Goal: Task Accomplishment & Management: Complete application form

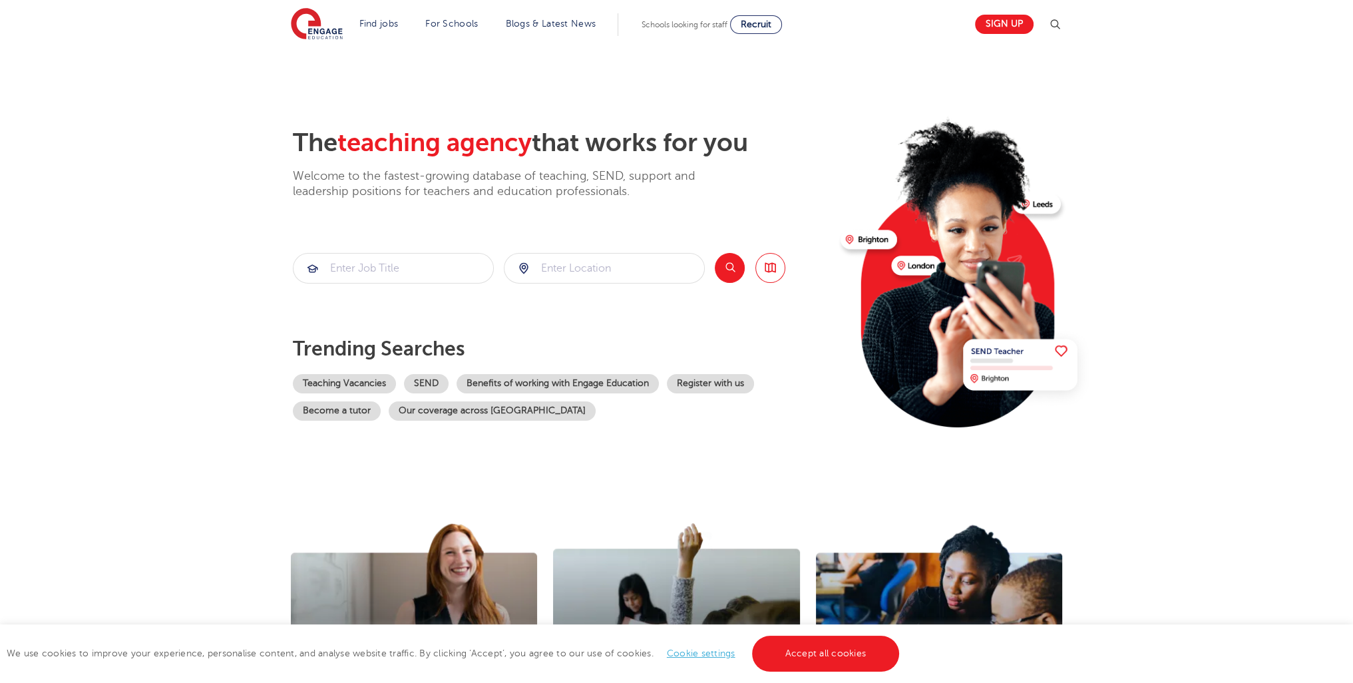
click at [786, 671] on div "We use cookies to improve your experience, personalise content, and analyse web…" at bounding box center [676, 653] width 1353 height 59
click at [798, 670] on div "We use cookies to improve your experience, personalise content, and analyse web…" at bounding box center [676, 653] width 1353 height 59
click at [806, 673] on div "We use cookies to improve your experience, personalise content, and analyse web…" at bounding box center [676, 653] width 1353 height 59
click at [799, 636] on link "Accept all cookies" at bounding box center [826, 653] width 148 height 36
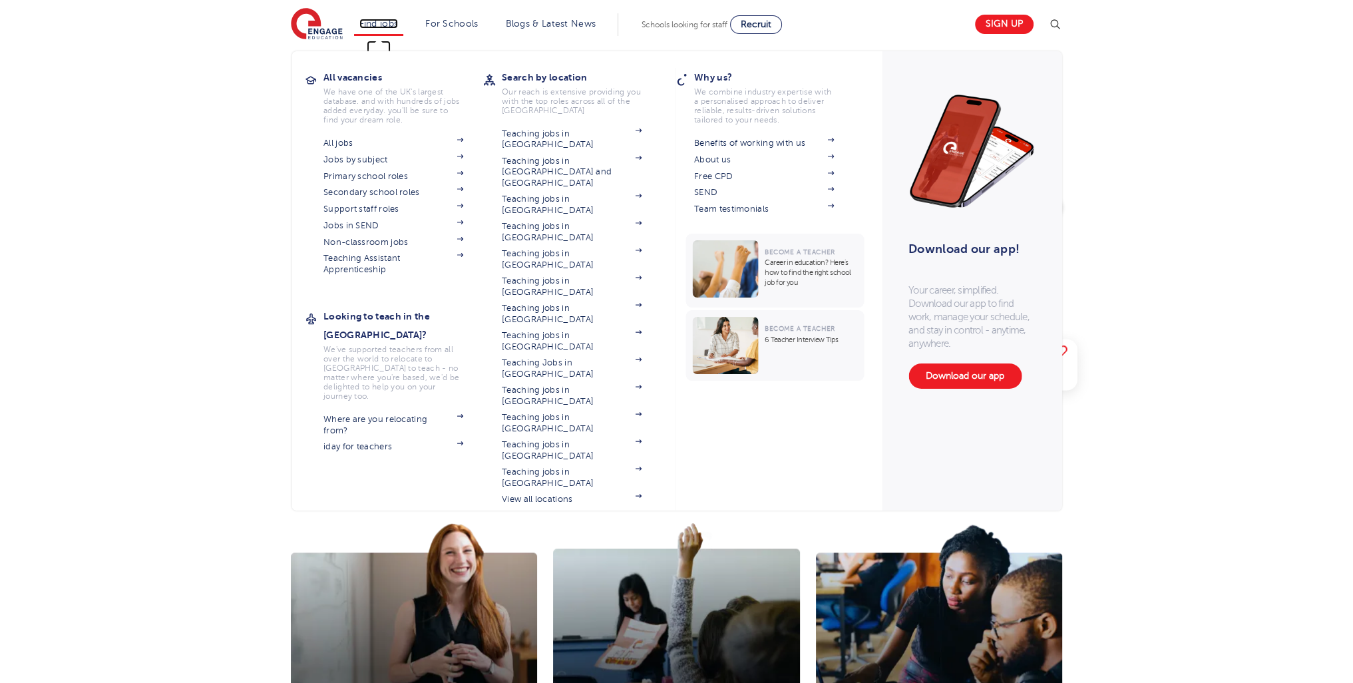
click at [378, 22] on link "Find jobs" at bounding box center [378, 24] width 39 height 10
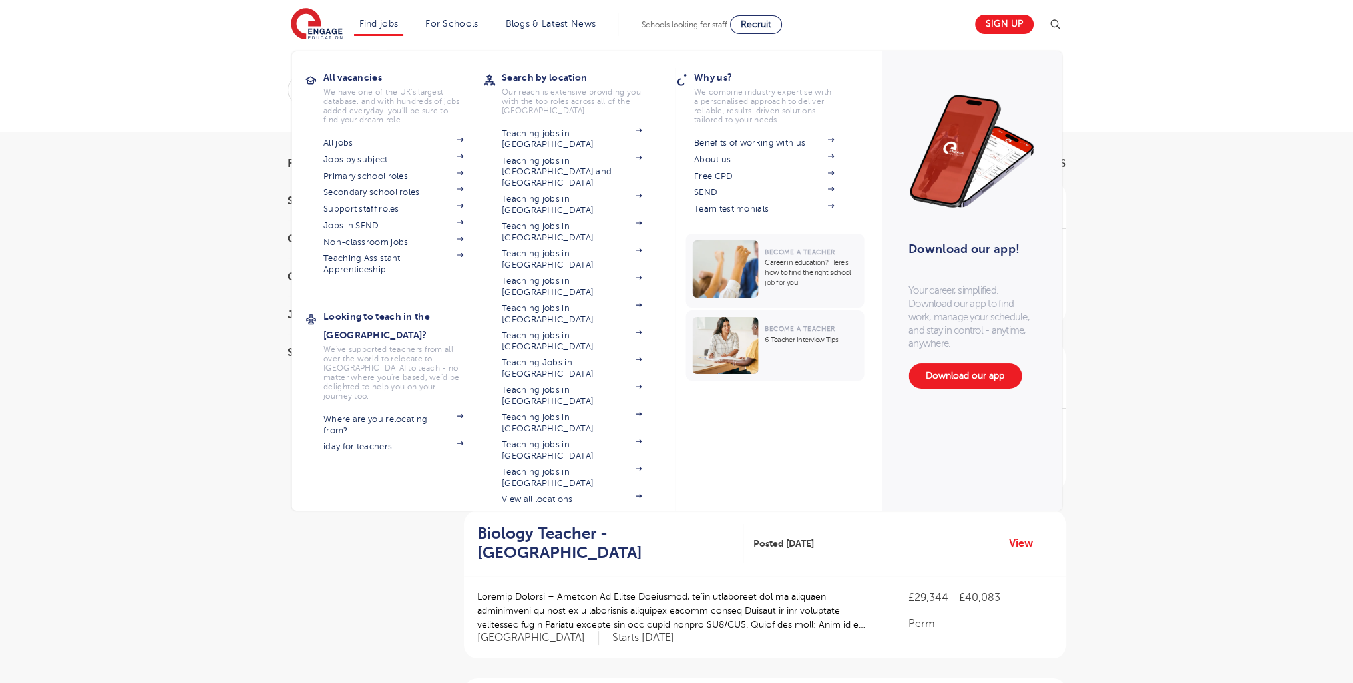
click at [351, 166] on section "All jobs Jobs by subject Primary school roles Secondary school roles Support st…" at bounding box center [403, 204] width 160 height 140
click at [351, 175] on link "Primary school roles" at bounding box center [393, 176] width 140 height 11
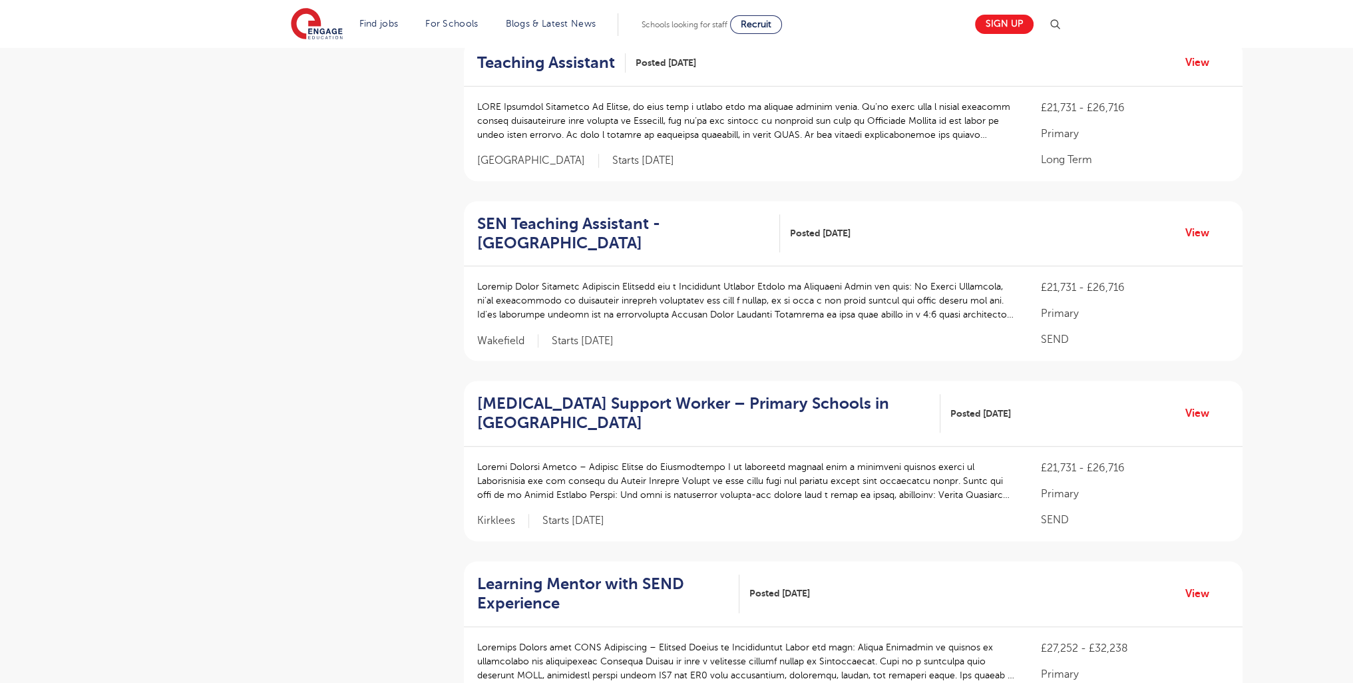
scroll to position [1641, 0]
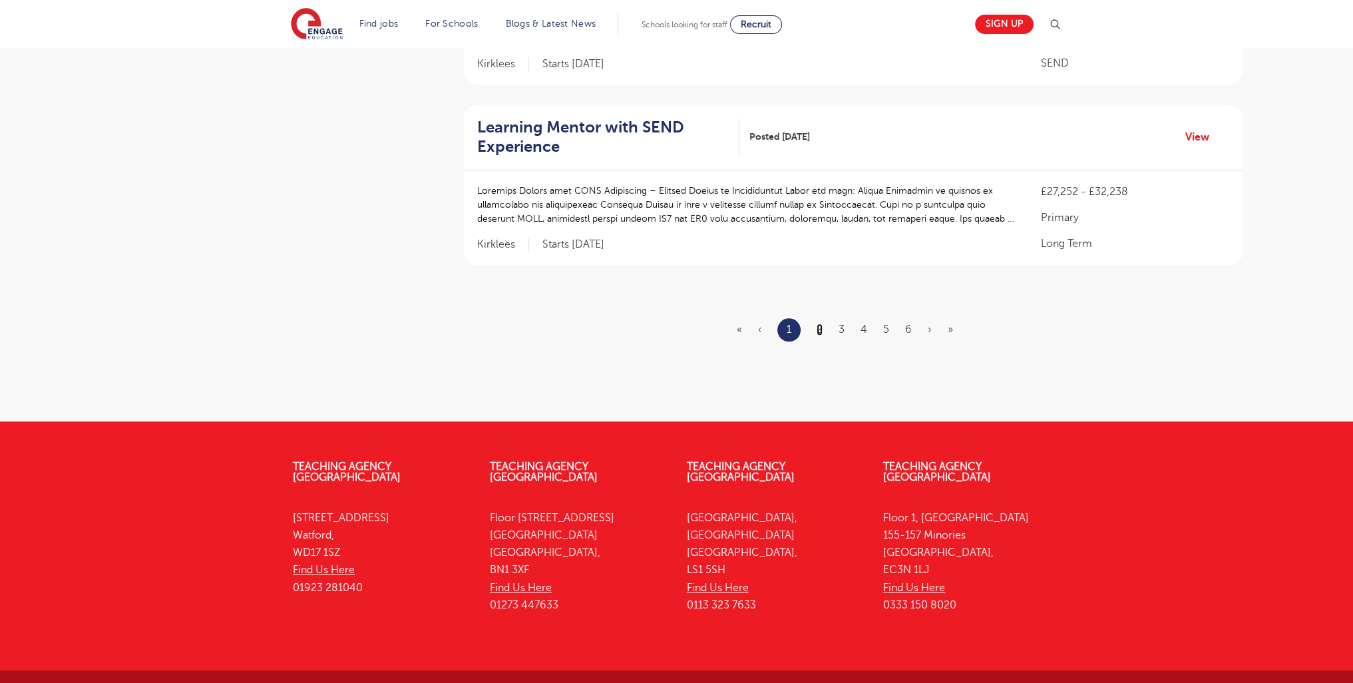
click at [820, 323] on link "2" at bounding box center [819, 329] width 6 height 12
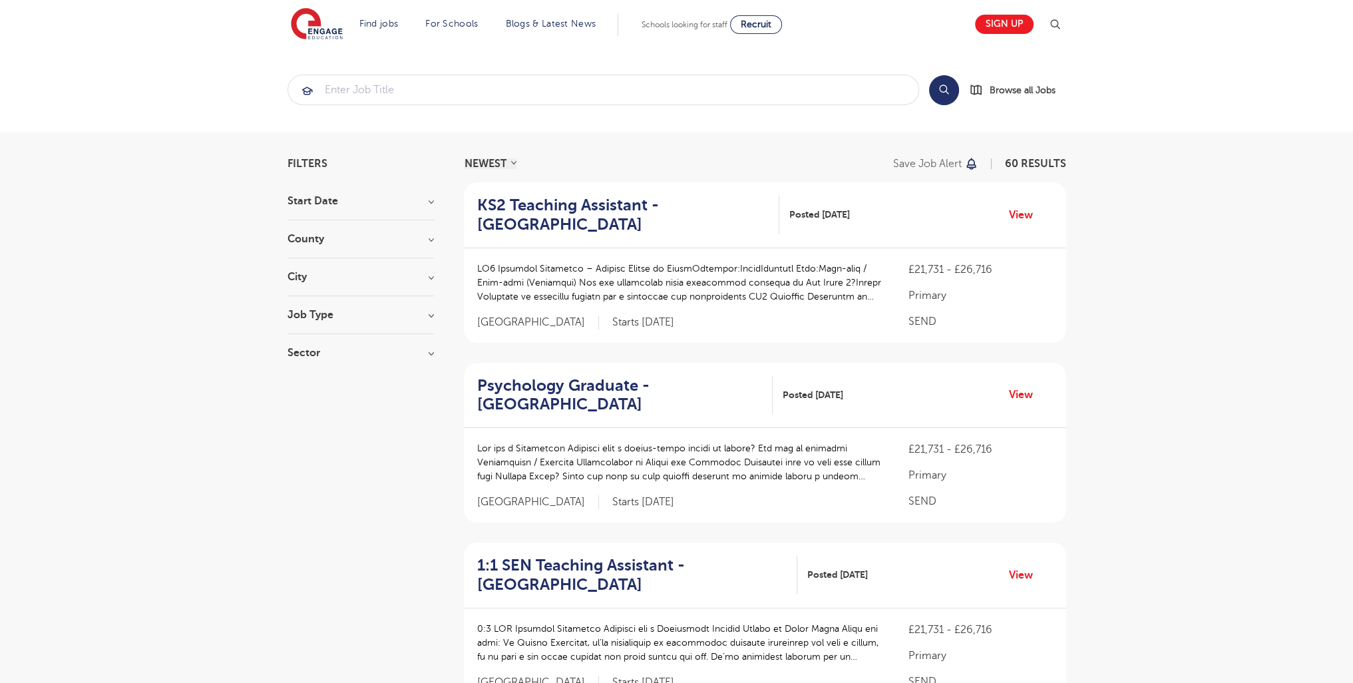
click at [318, 321] on div "Job Type Long Term 31 SEND 18 Daily Supply 11" at bounding box center [360, 321] width 146 height 25
click at [320, 317] on h3 "Job Type" at bounding box center [360, 314] width 146 height 11
click at [307, 361] on input "SEND 18" at bounding box center [311, 361] width 9 height 9
checkbox input "true"
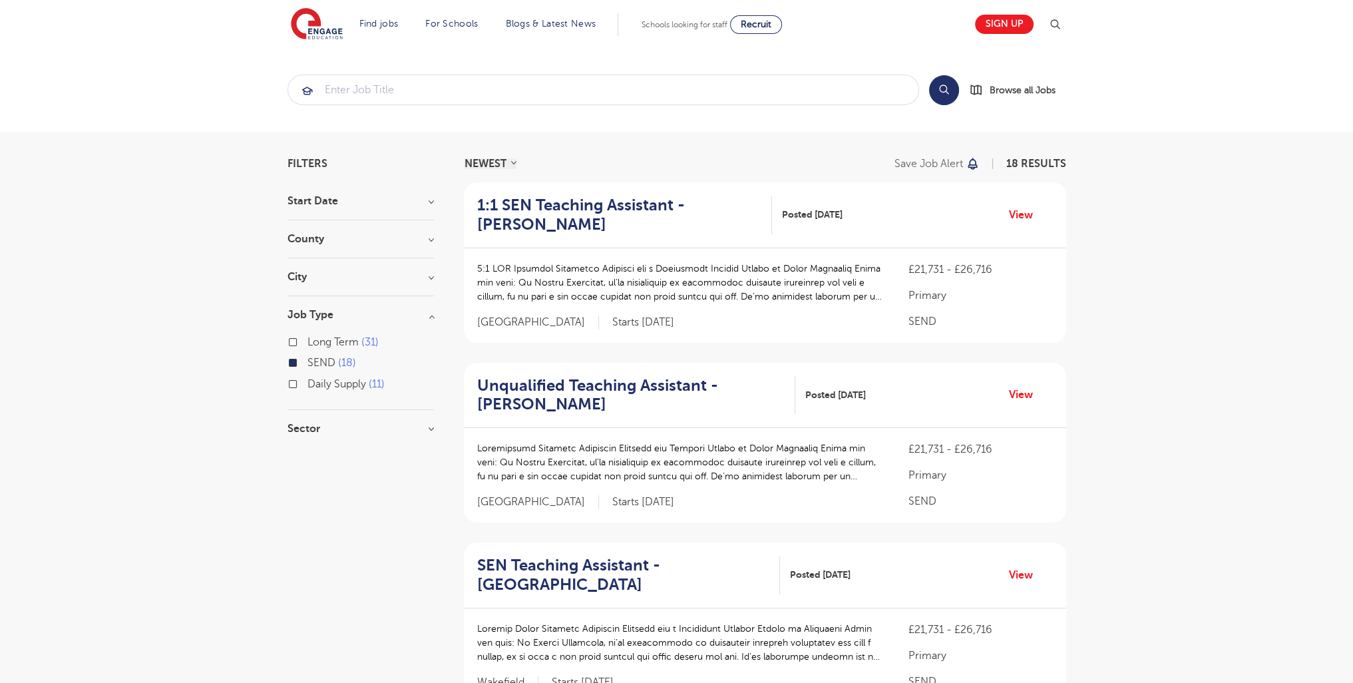
click at [330, 204] on h3 "Start Date" at bounding box center [360, 201] width 146 height 11
click at [335, 229] on span "September" at bounding box center [333, 228] width 53 height 12
click at [316, 229] on input "September 18" at bounding box center [311, 226] width 9 height 9
checkbox input "true"
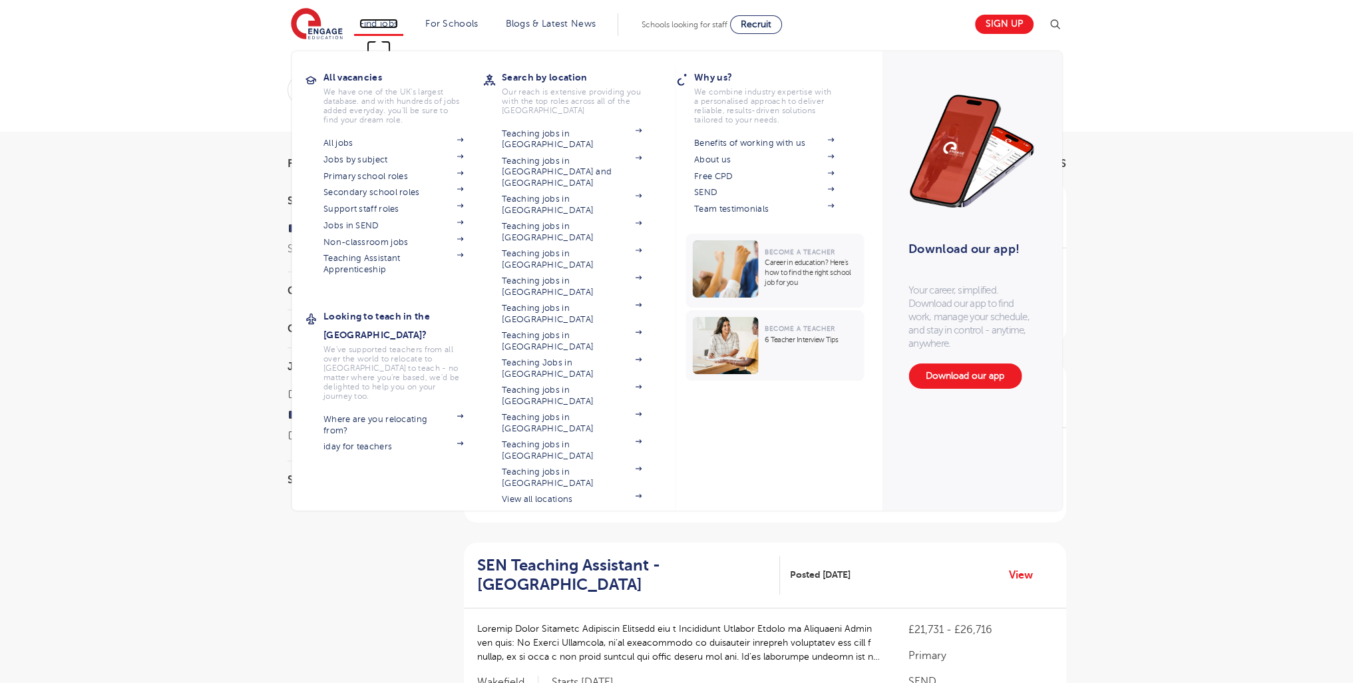
click at [387, 26] on link "Find jobs" at bounding box center [378, 24] width 39 height 10
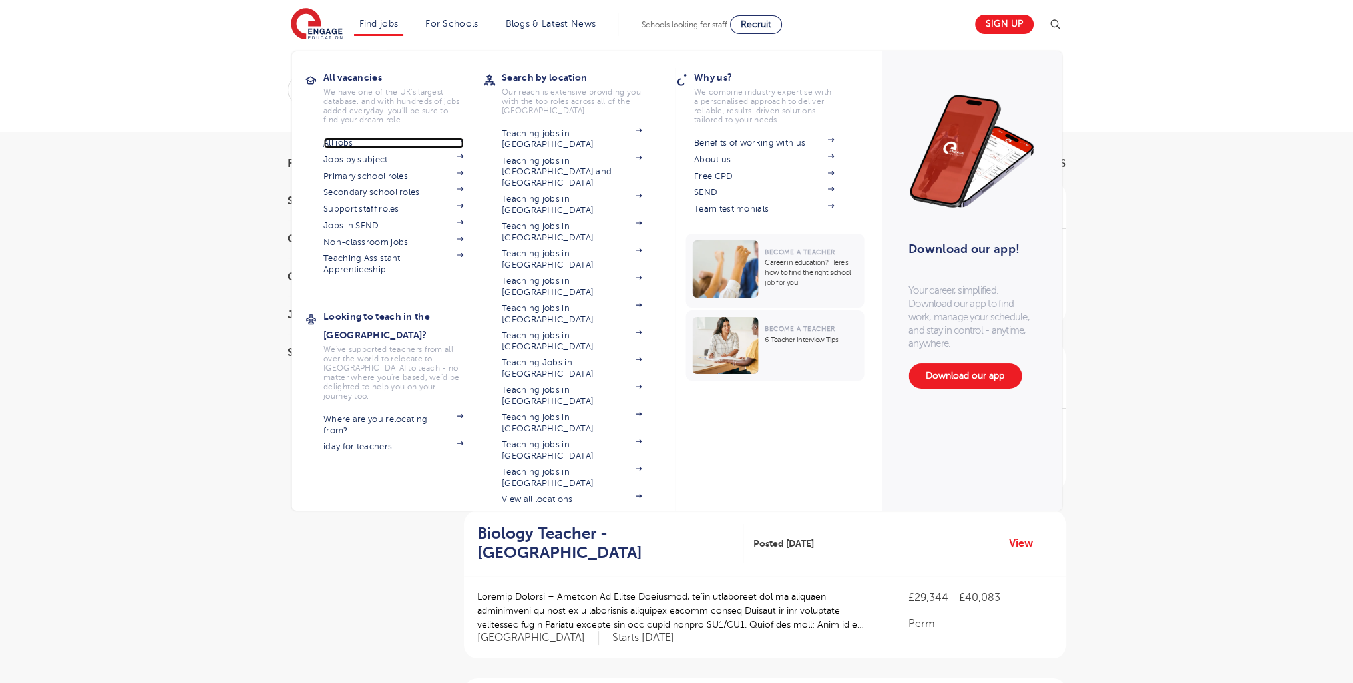
click at [341, 139] on link "All jobs" at bounding box center [393, 143] width 140 height 11
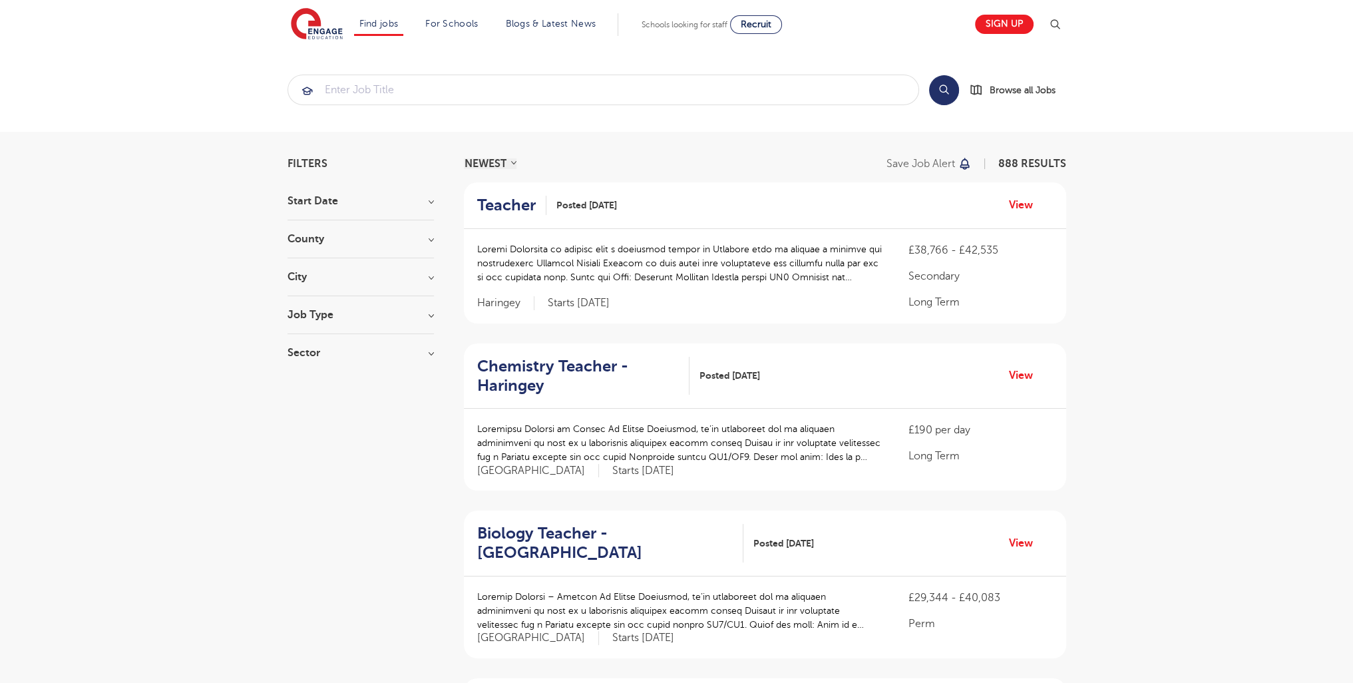
click at [369, 35] on li "Find jobs All vacancies We have one of the UK's largest database. and with hund…" at bounding box center [379, 24] width 50 height 23
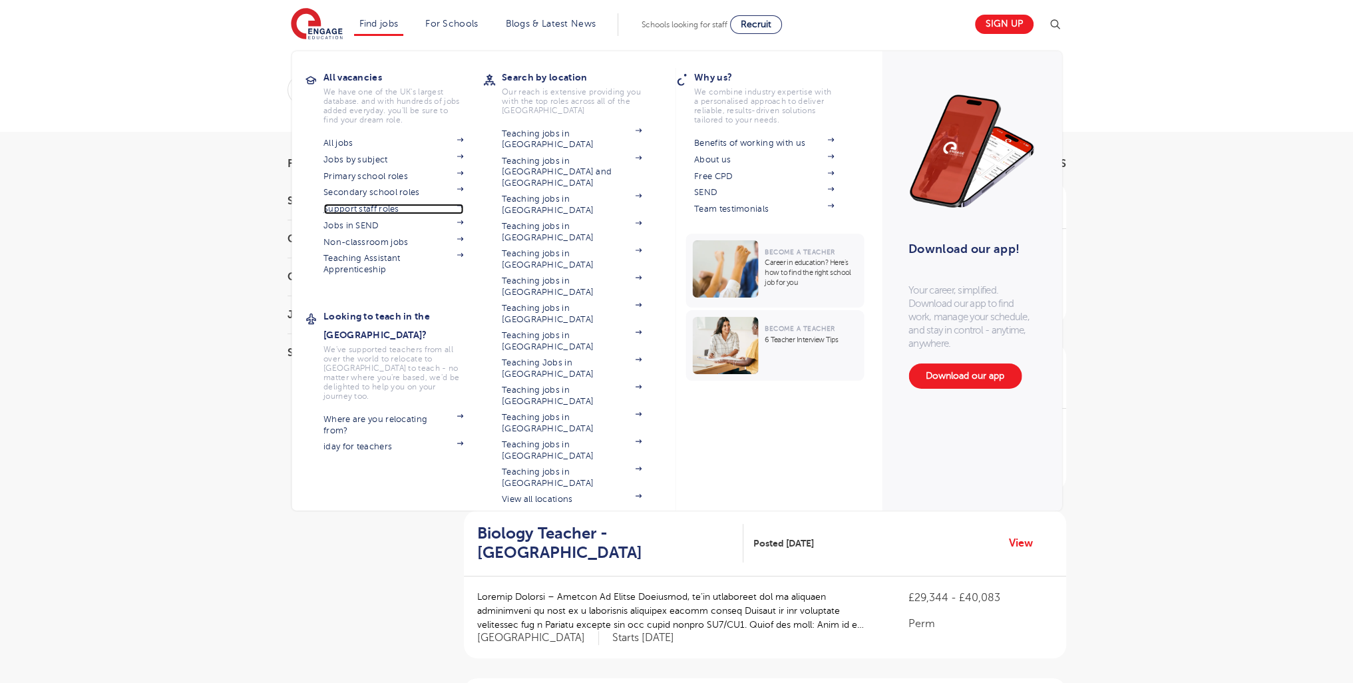
click at [372, 214] on link "Support staff roles" at bounding box center [393, 209] width 140 height 11
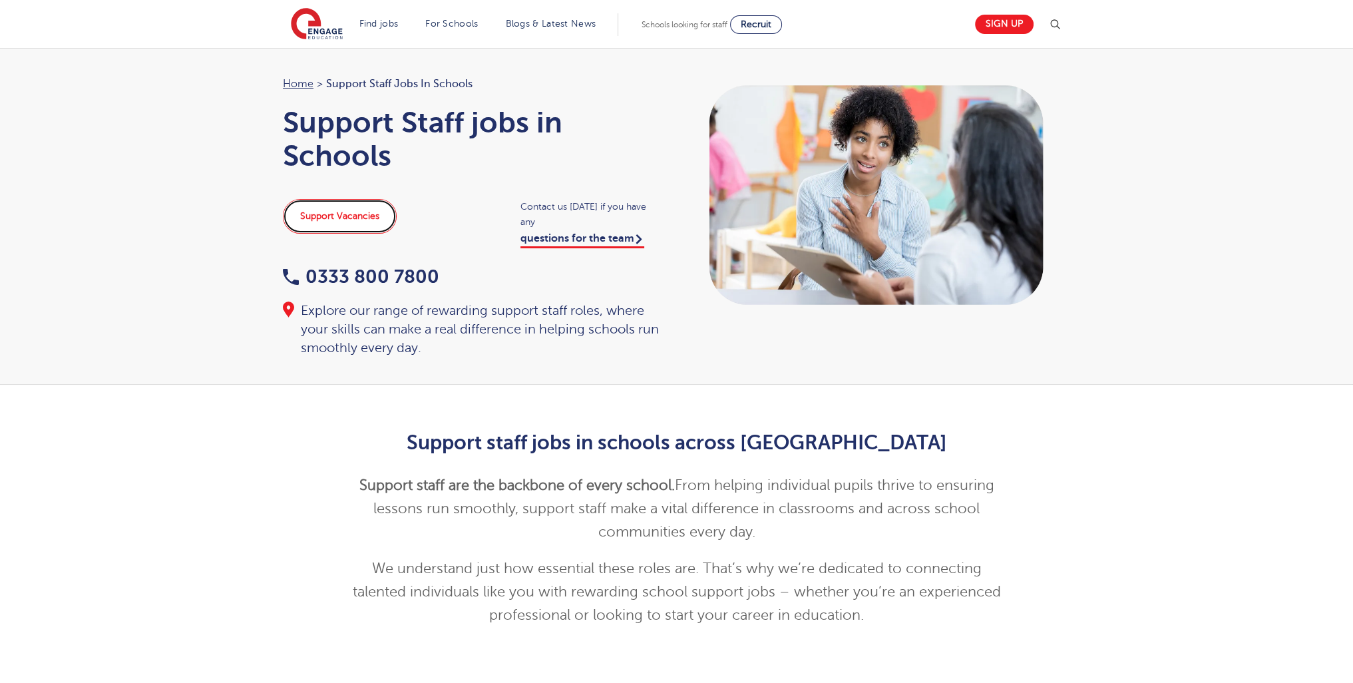
click at [327, 223] on link "Support Vacancies" at bounding box center [340, 216] width 114 height 35
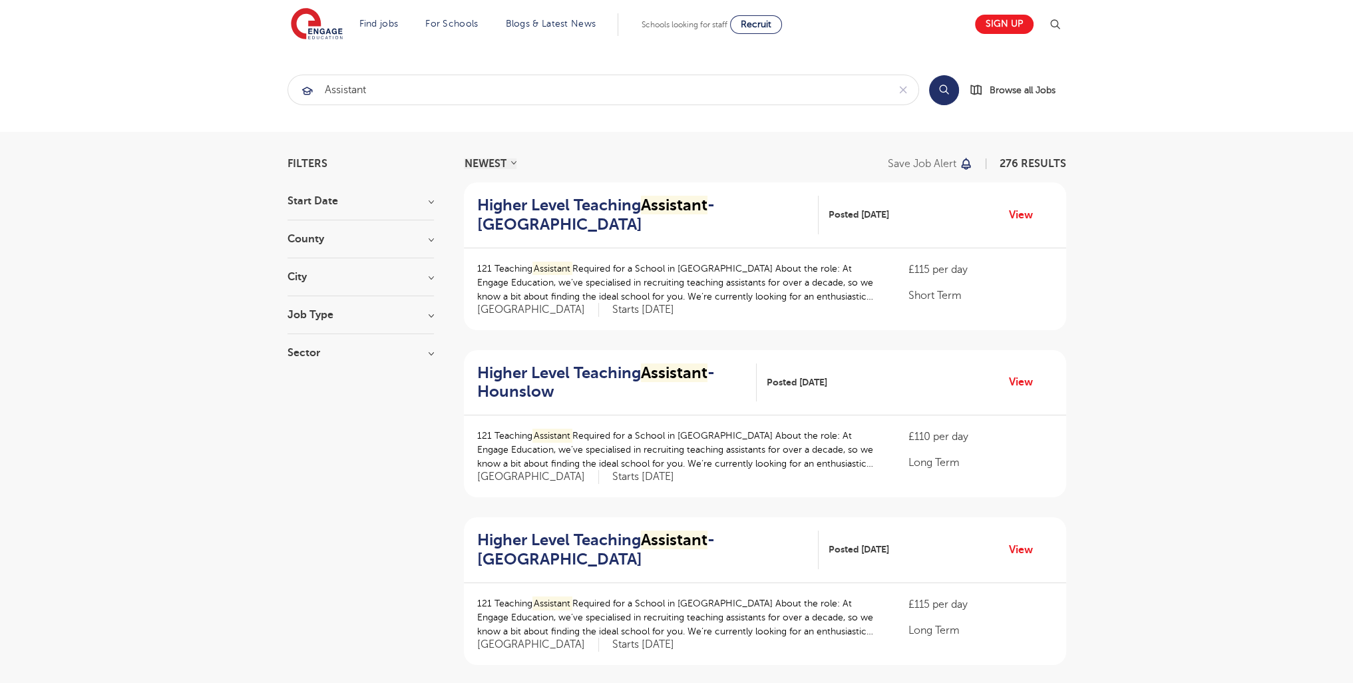
scroll to position [1621, 0]
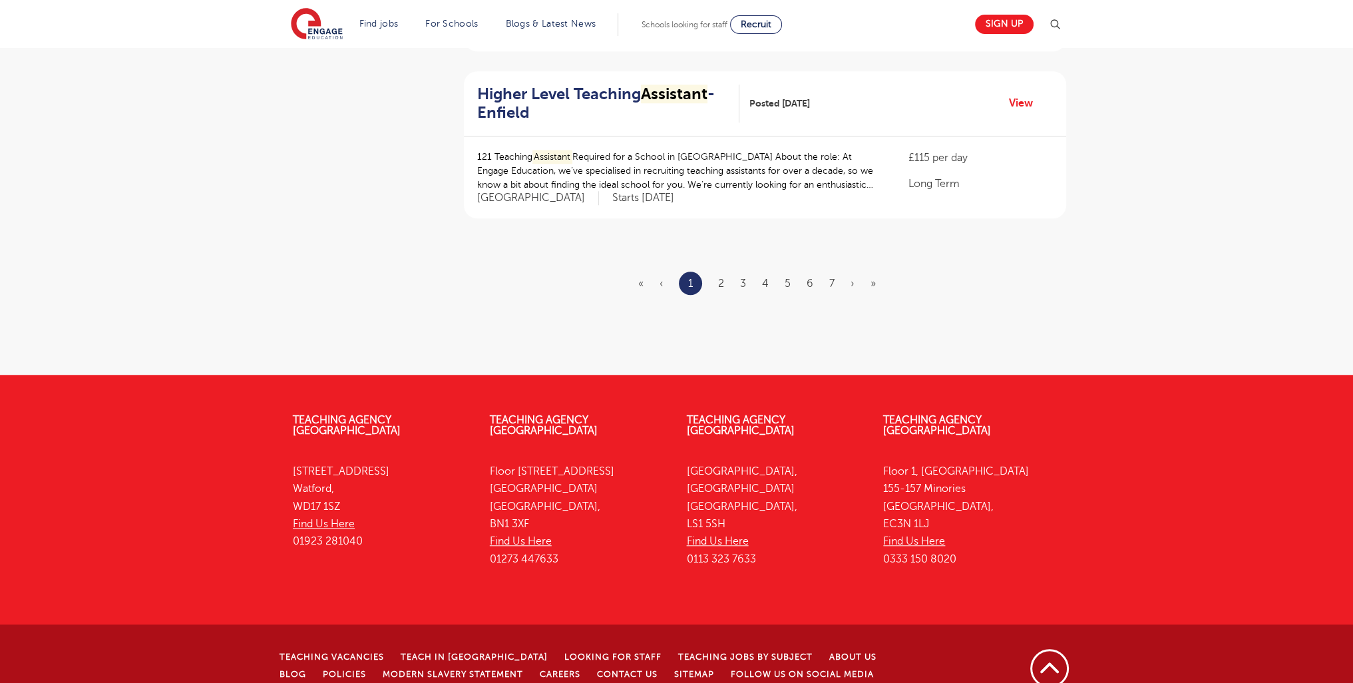
click at [716, 271] on ul "« ‹ 1 2 3 4 5 6 7 › »" at bounding box center [764, 282] width 253 height 23
click at [721, 277] on link "2" at bounding box center [721, 283] width 6 height 12
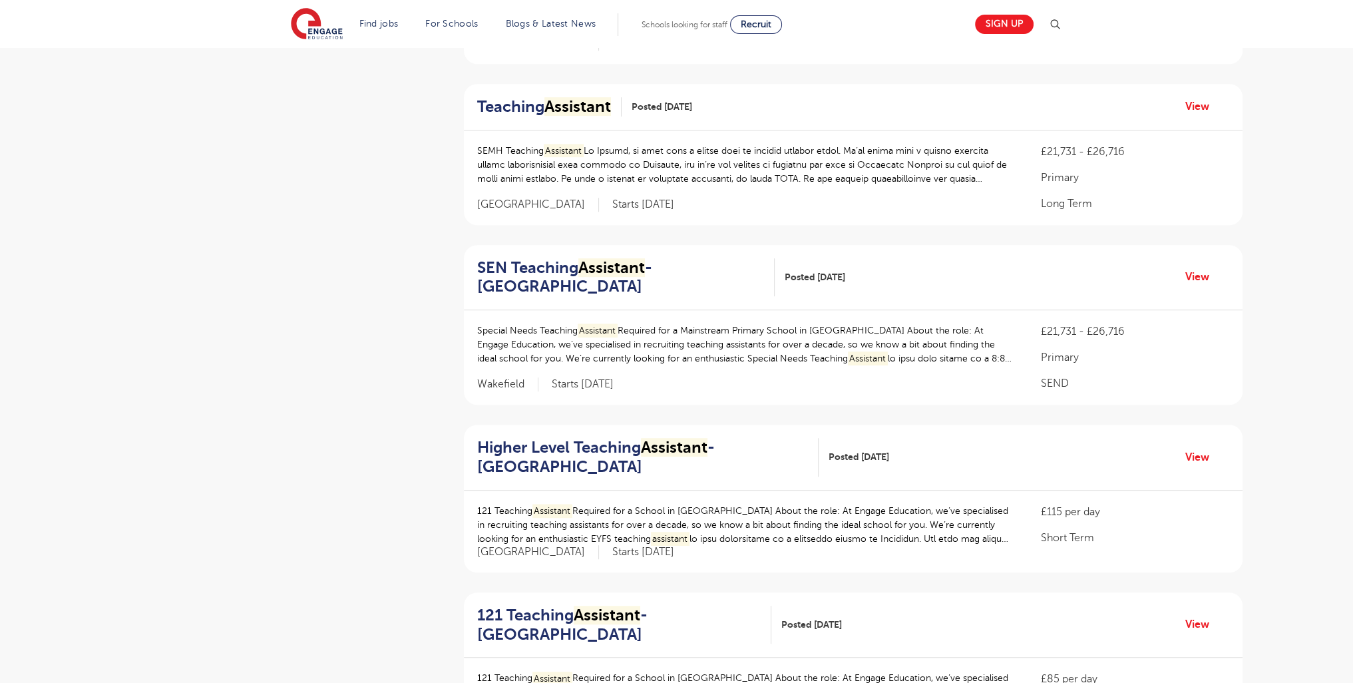
scroll to position [1675, 0]
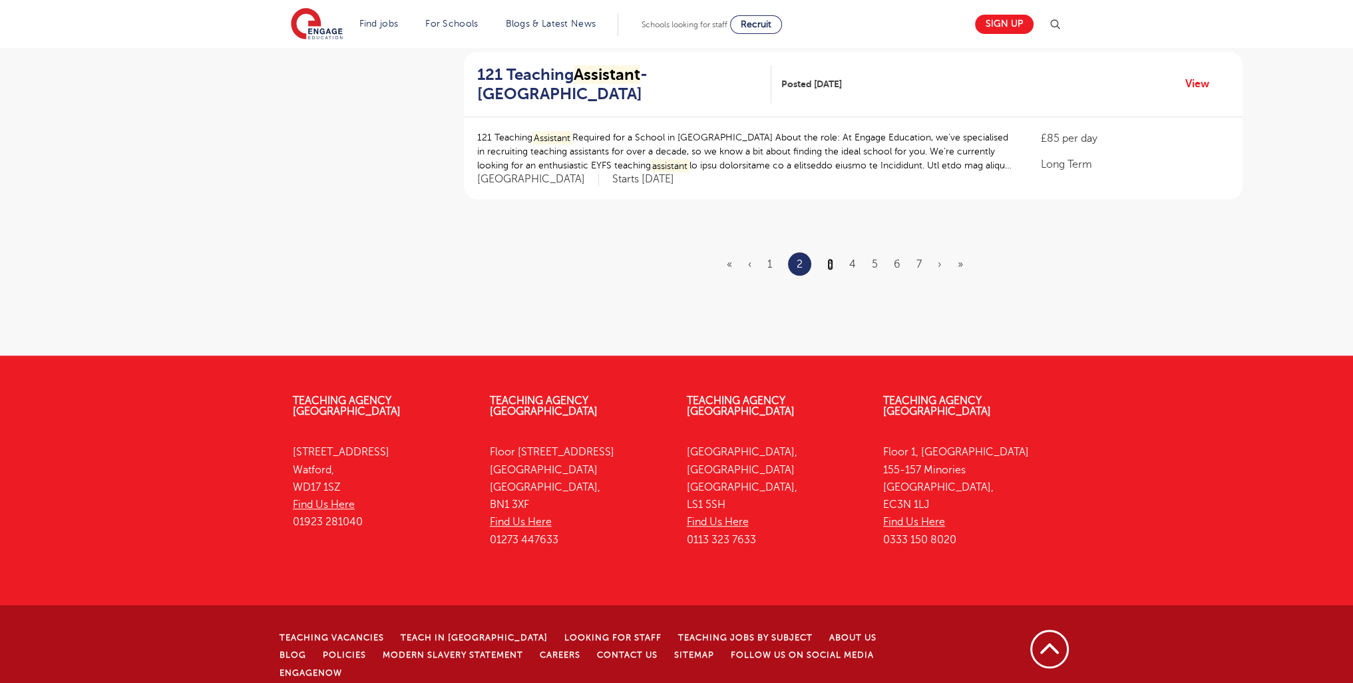
click at [832, 259] on link "3" at bounding box center [830, 264] width 6 height 12
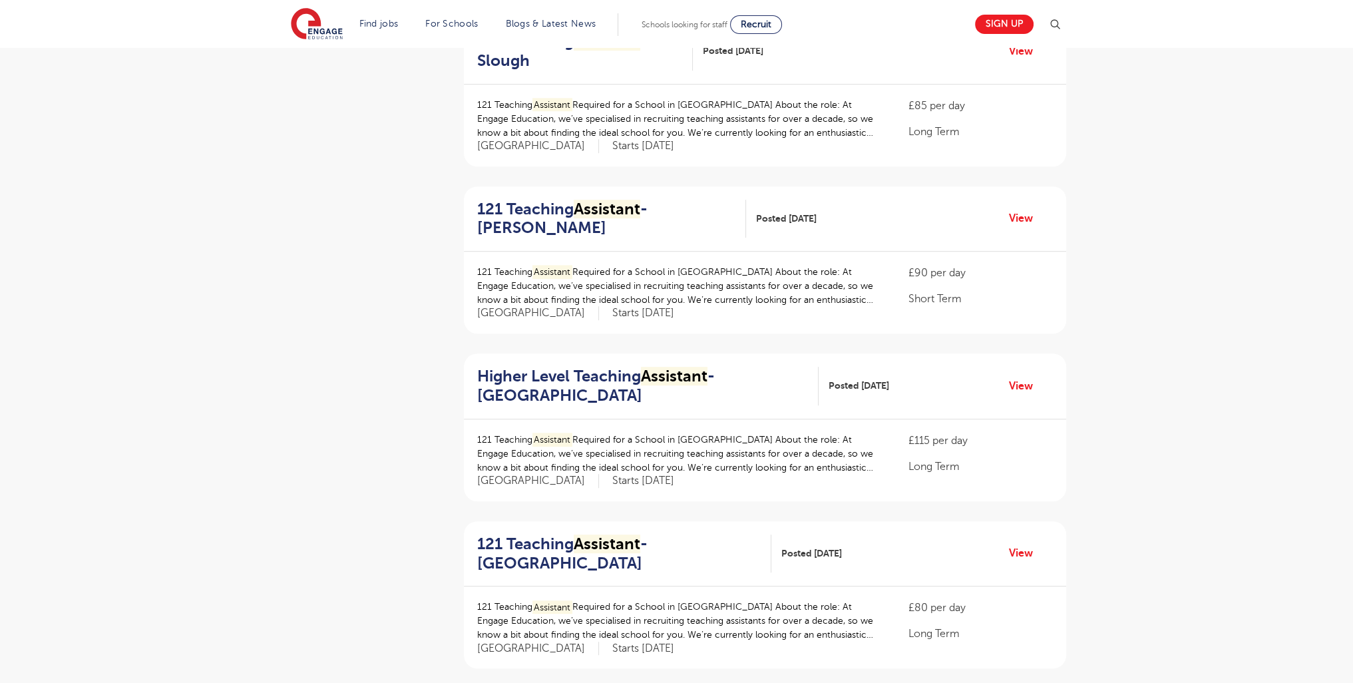
scroll to position [997, 0]
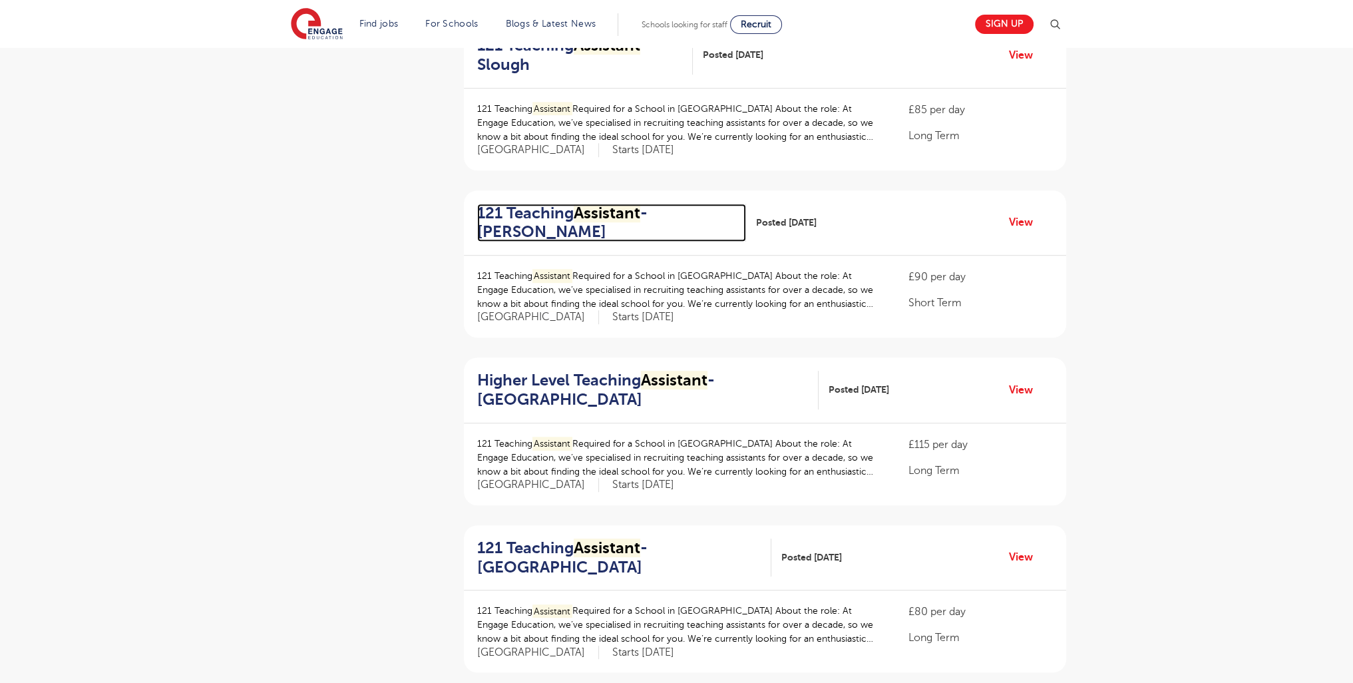
click at [532, 209] on h2 "121 Teaching Assistant - Hackney" at bounding box center [606, 223] width 259 height 39
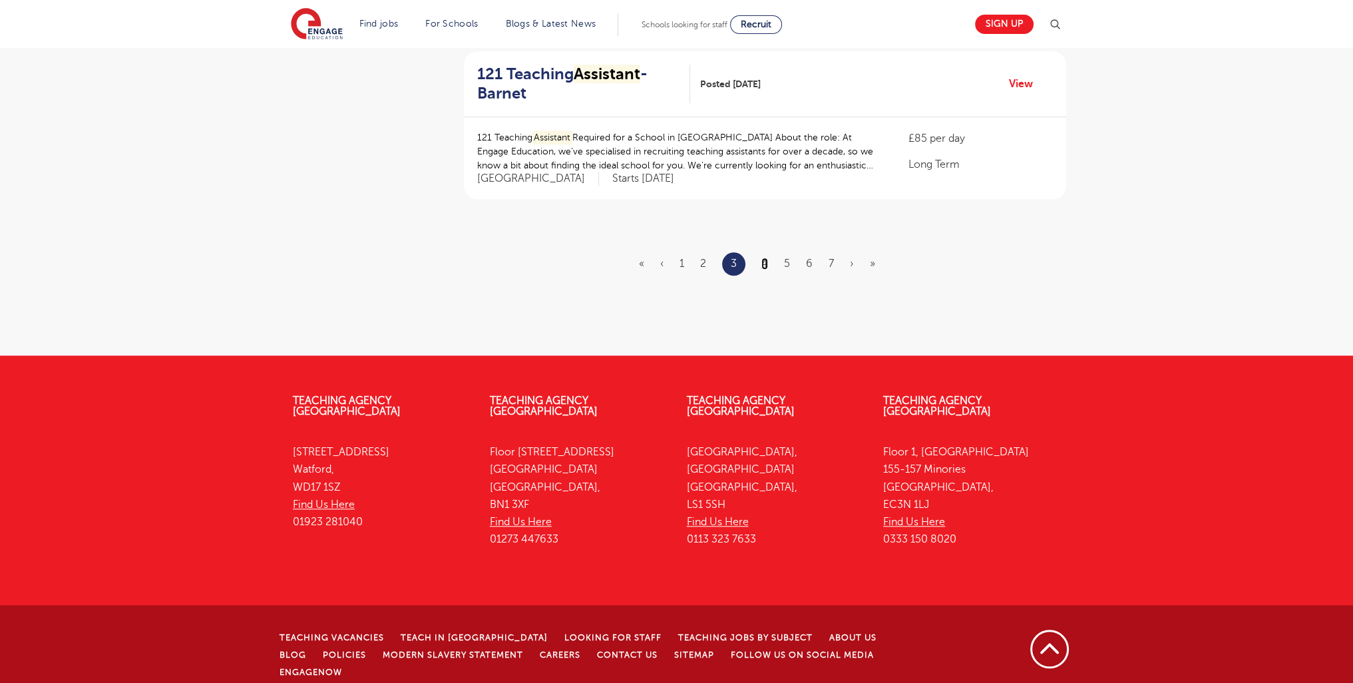
click at [766, 265] on link "4" at bounding box center [764, 263] width 7 height 12
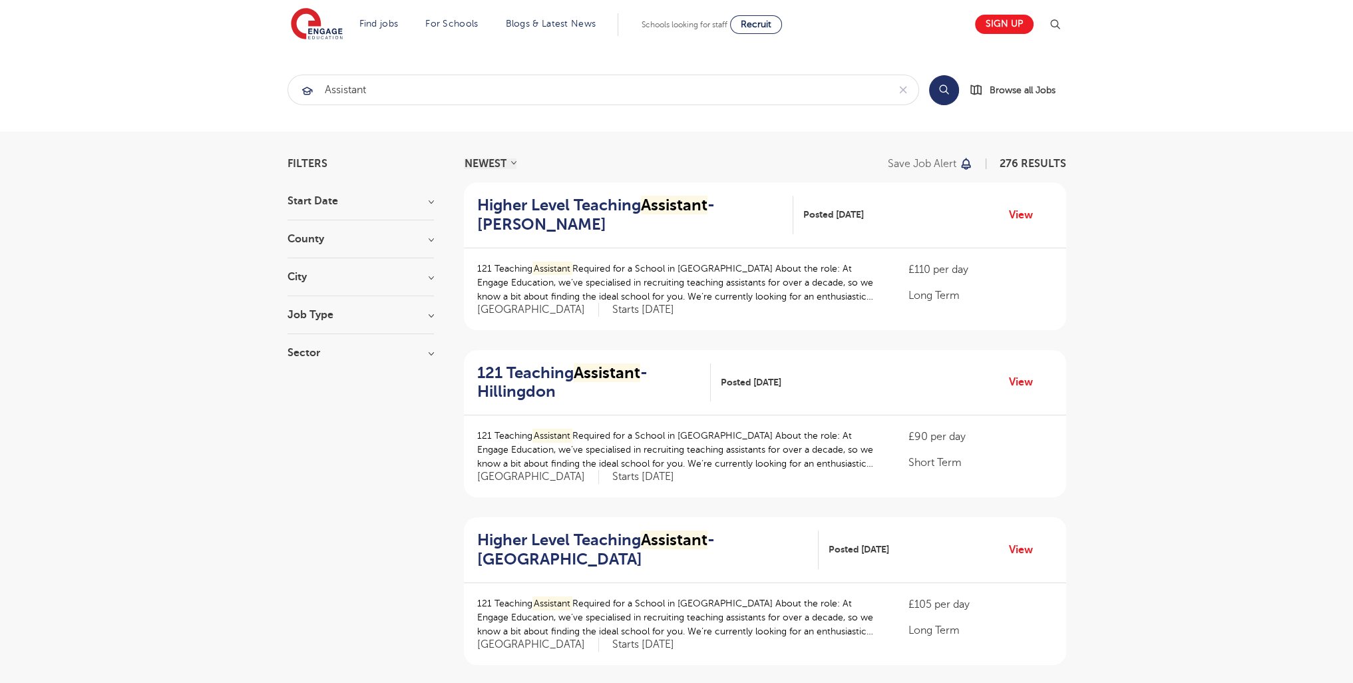
scroll to position [1637, 0]
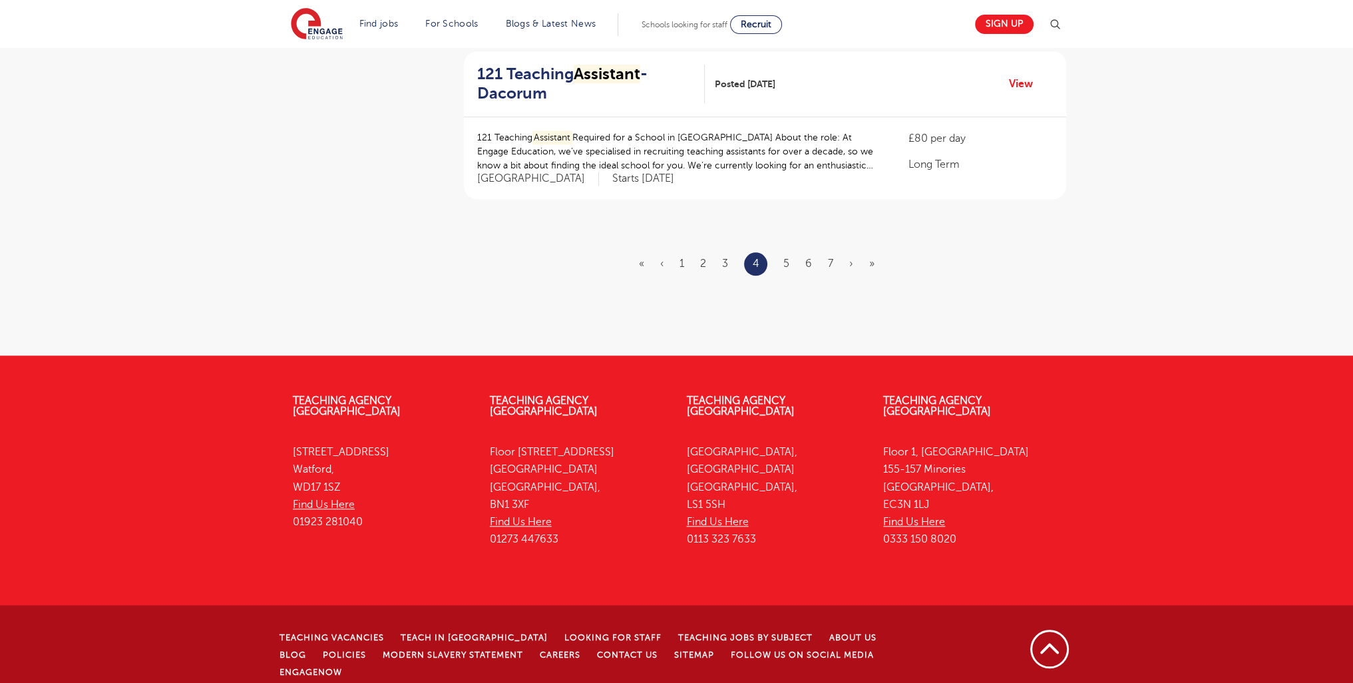
click at [836, 261] on ul "« ‹ 1 2 3 4 5 6 7 › »" at bounding box center [764, 263] width 251 height 23
click at [832, 263] on link "7" at bounding box center [830, 263] width 5 height 12
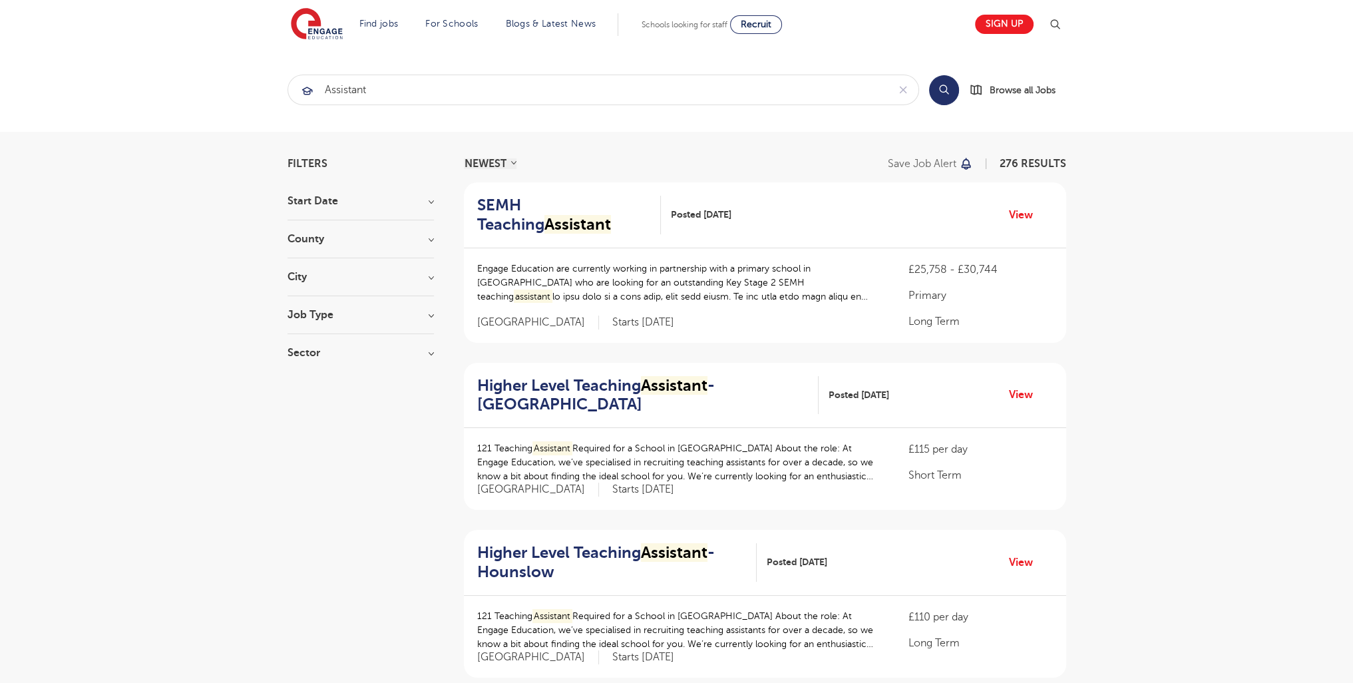
scroll to position [1684, 0]
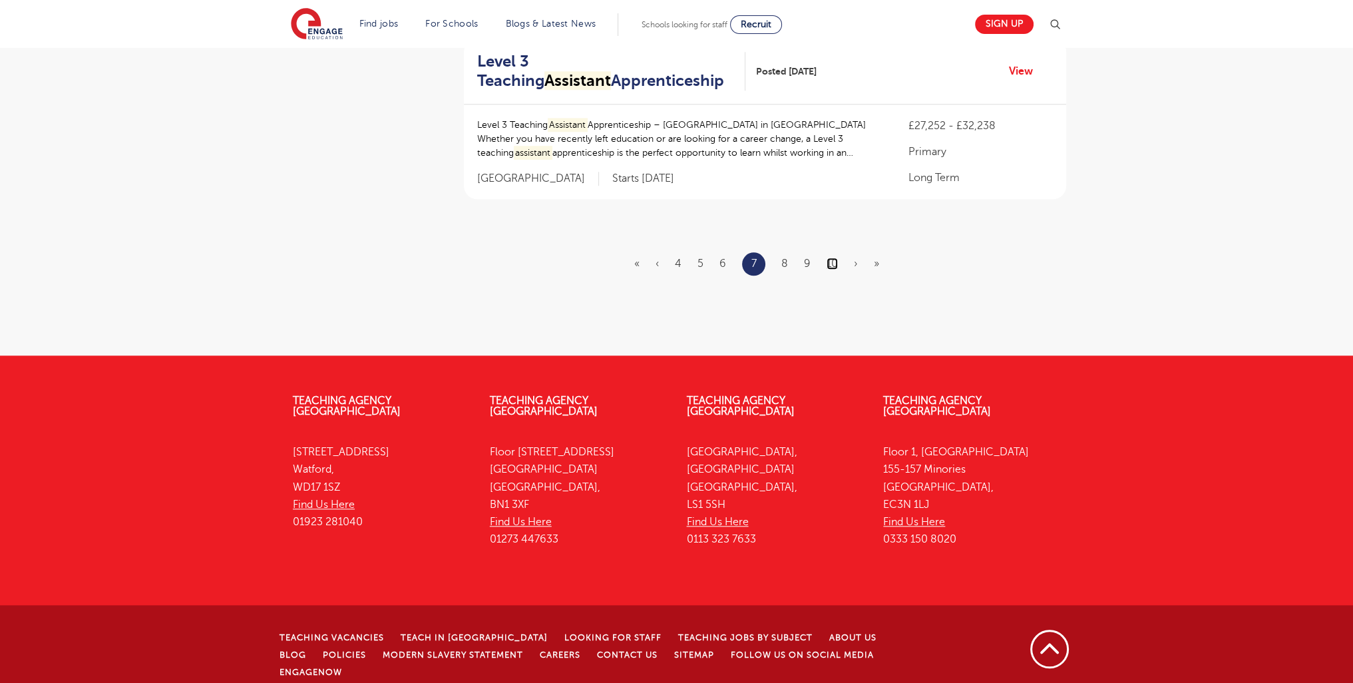
click at [833, 267] on link "10" at bounding box center [831, 263] width 11 height 12
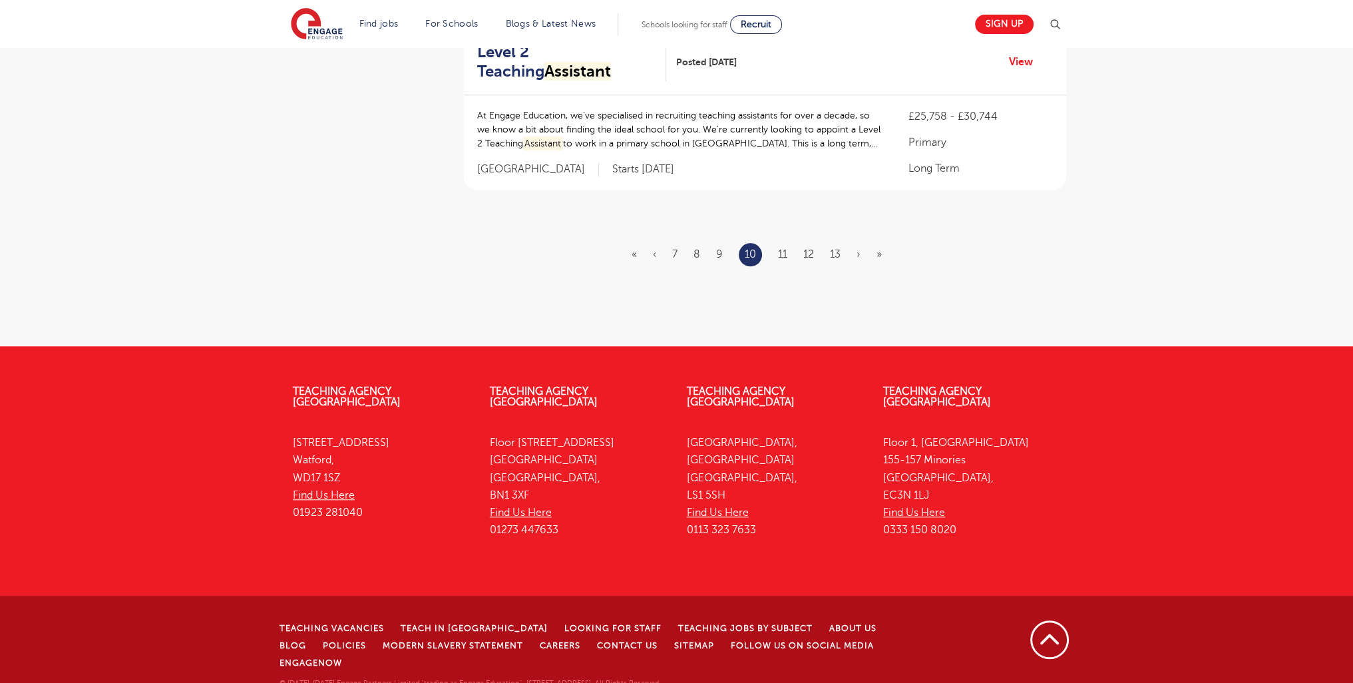
scroll to position [0, 0]
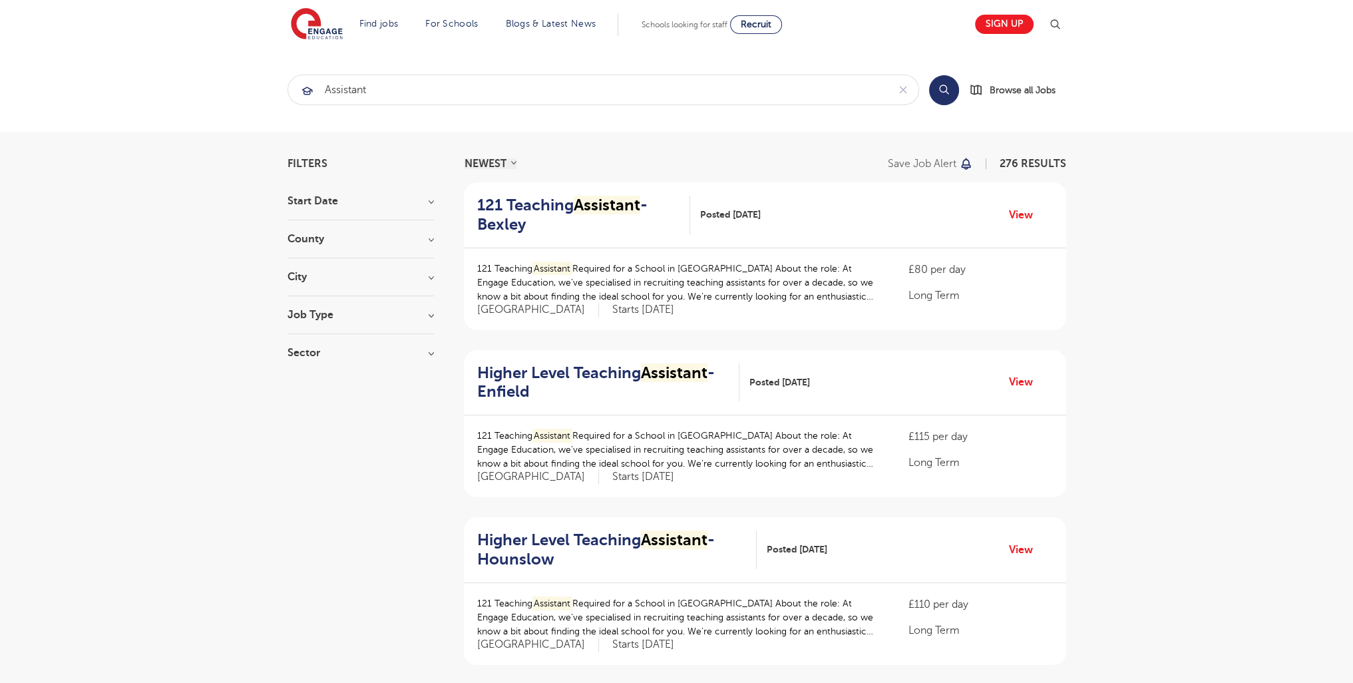
scroll to position [1656, 0]
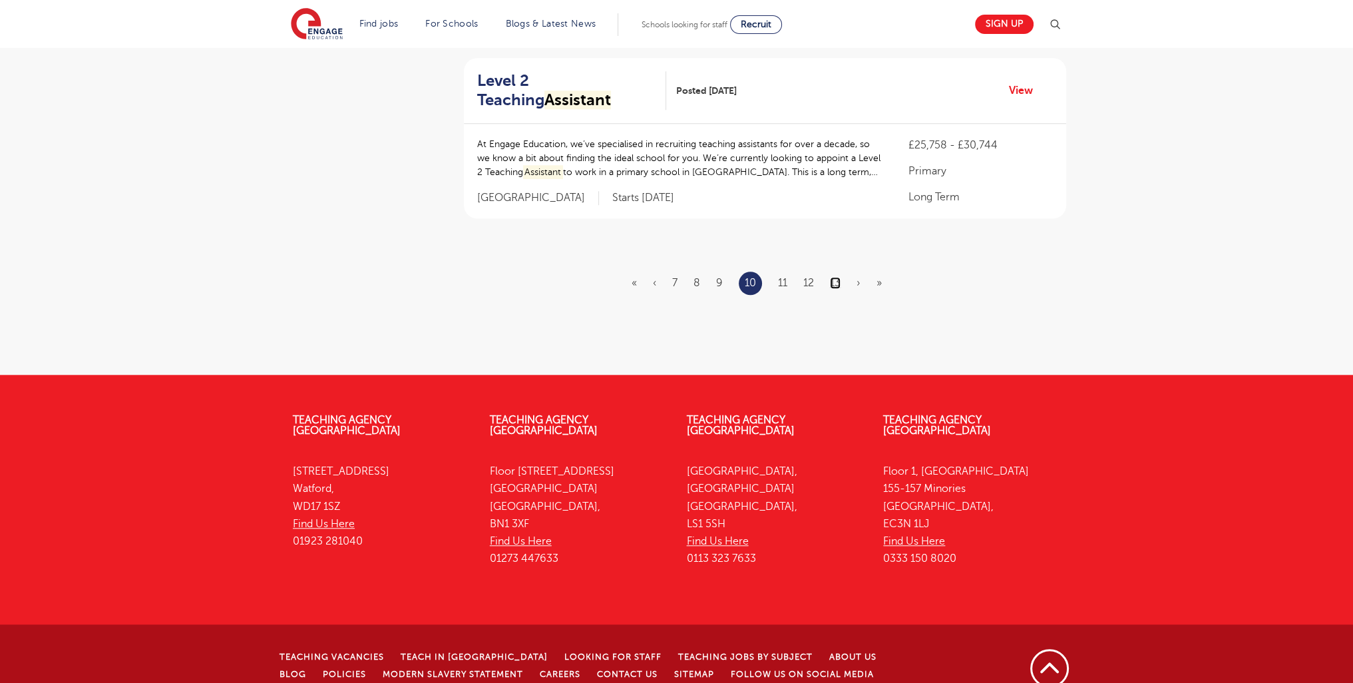
click at [837, 277] on link "13" at bounding box center [835, 283] width 11 height 12
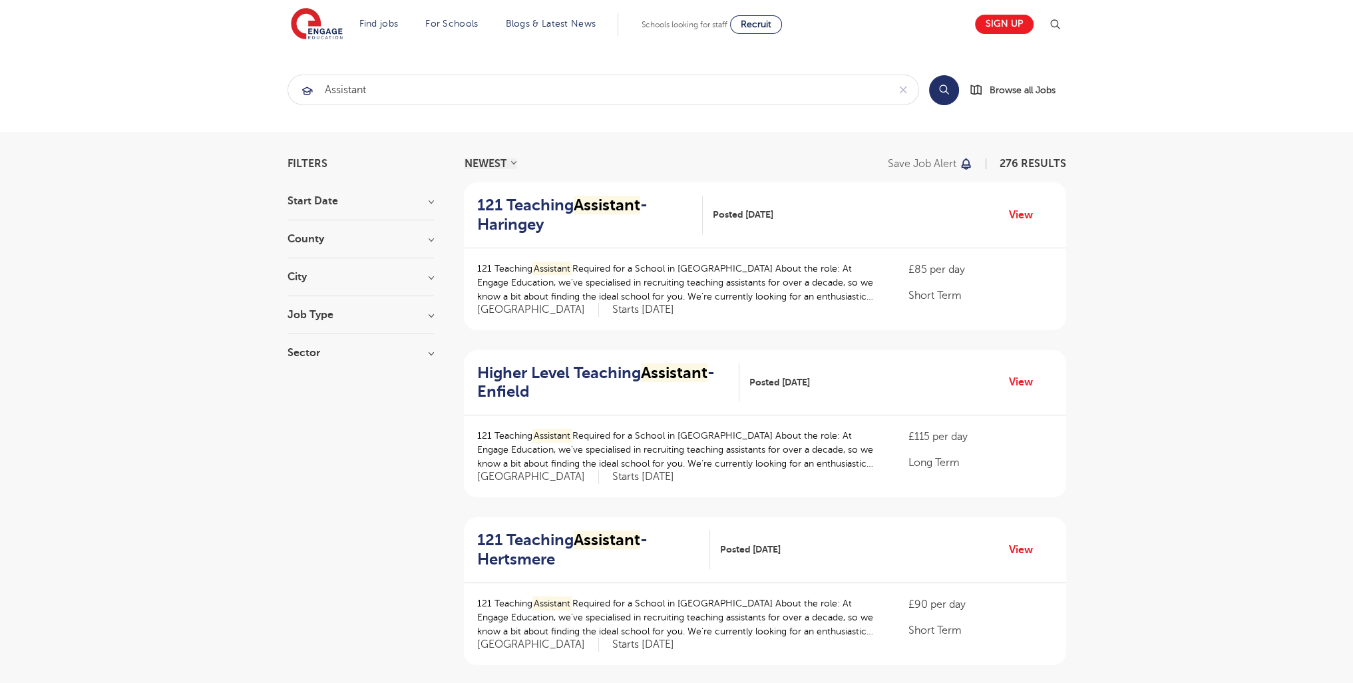
scroll to position [1650, 0]
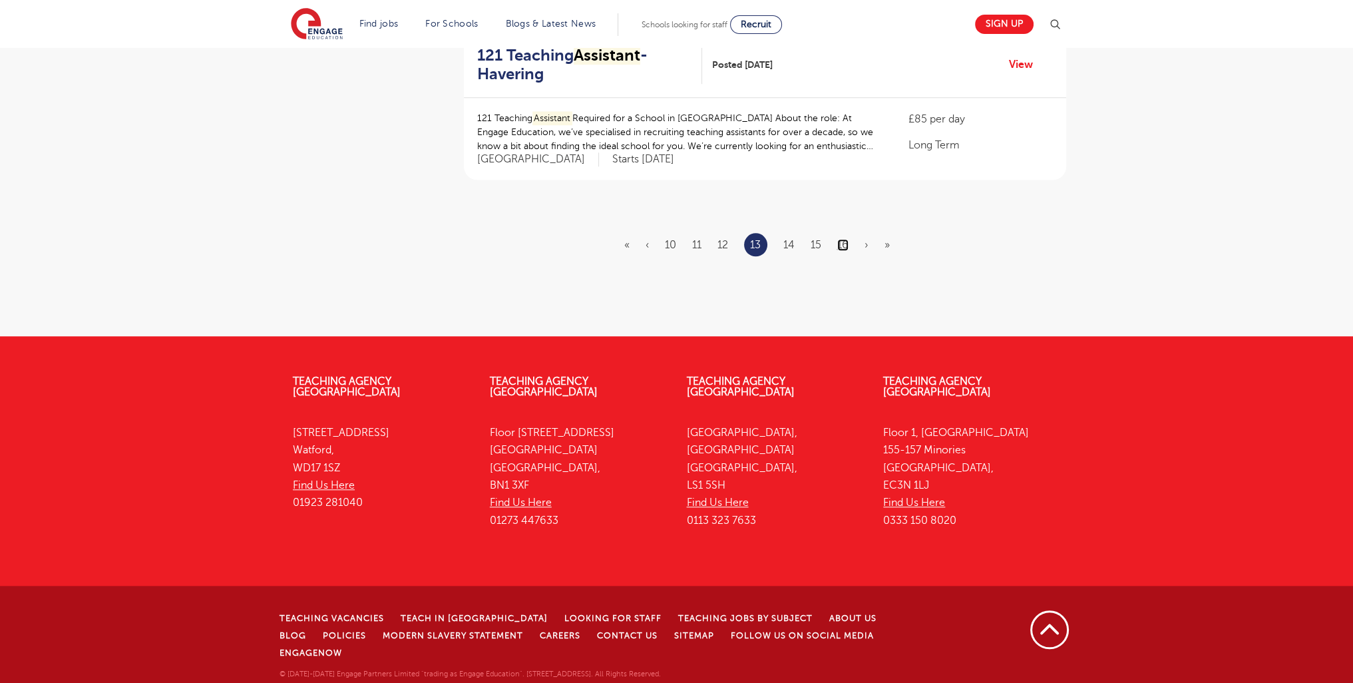
click at [848, 251] on link "16" at bounding box center [842, 245] width 11 height 12
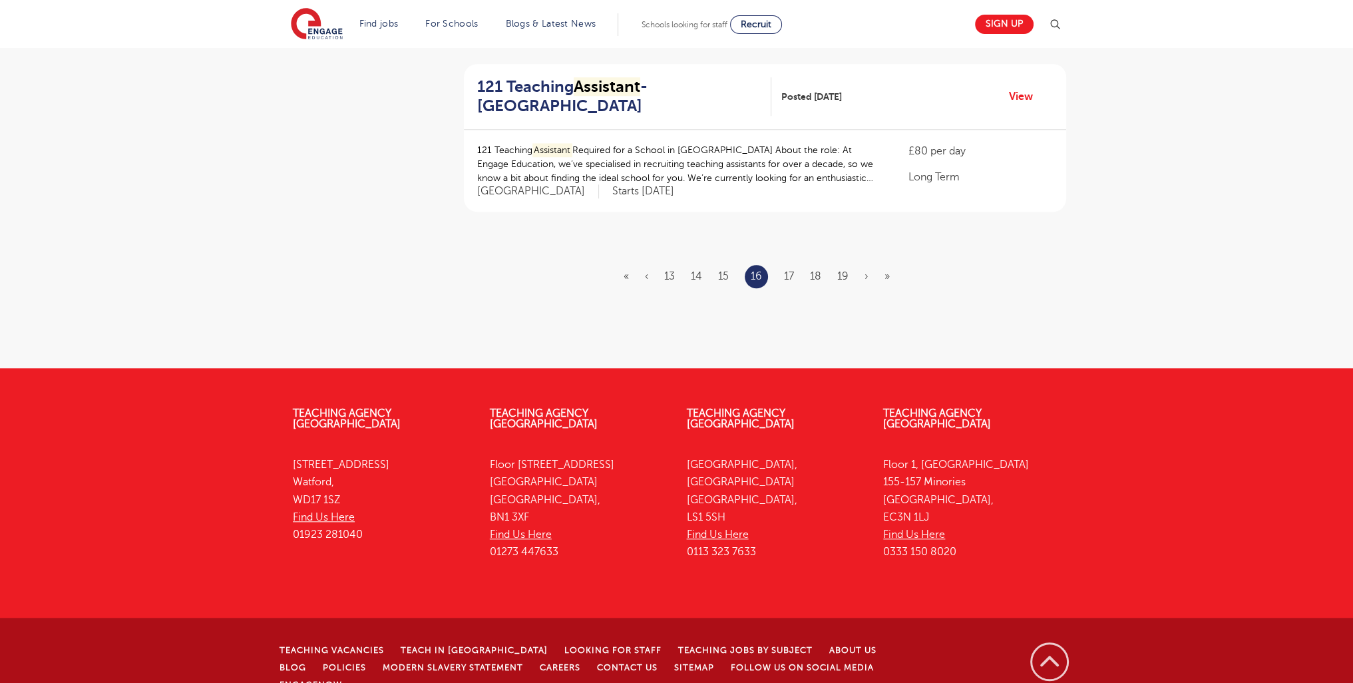
scroll to position [0, 0]
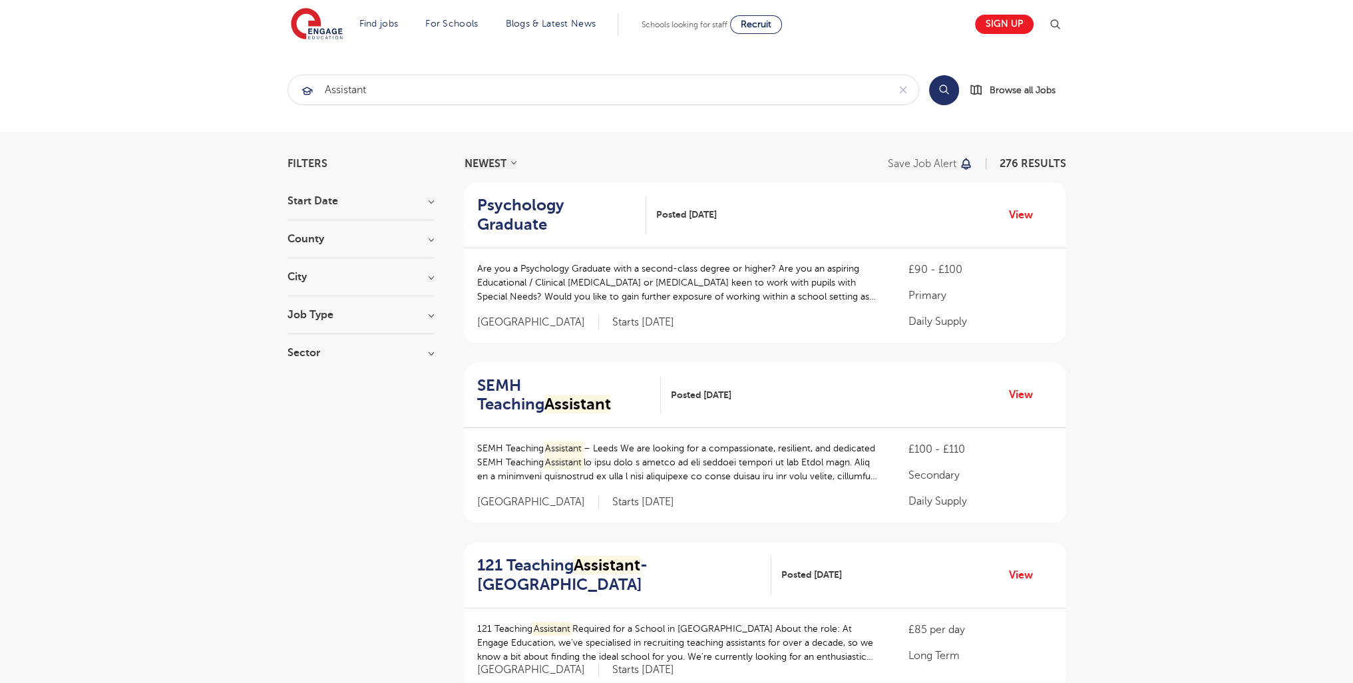
scroll to position [1643, 0]
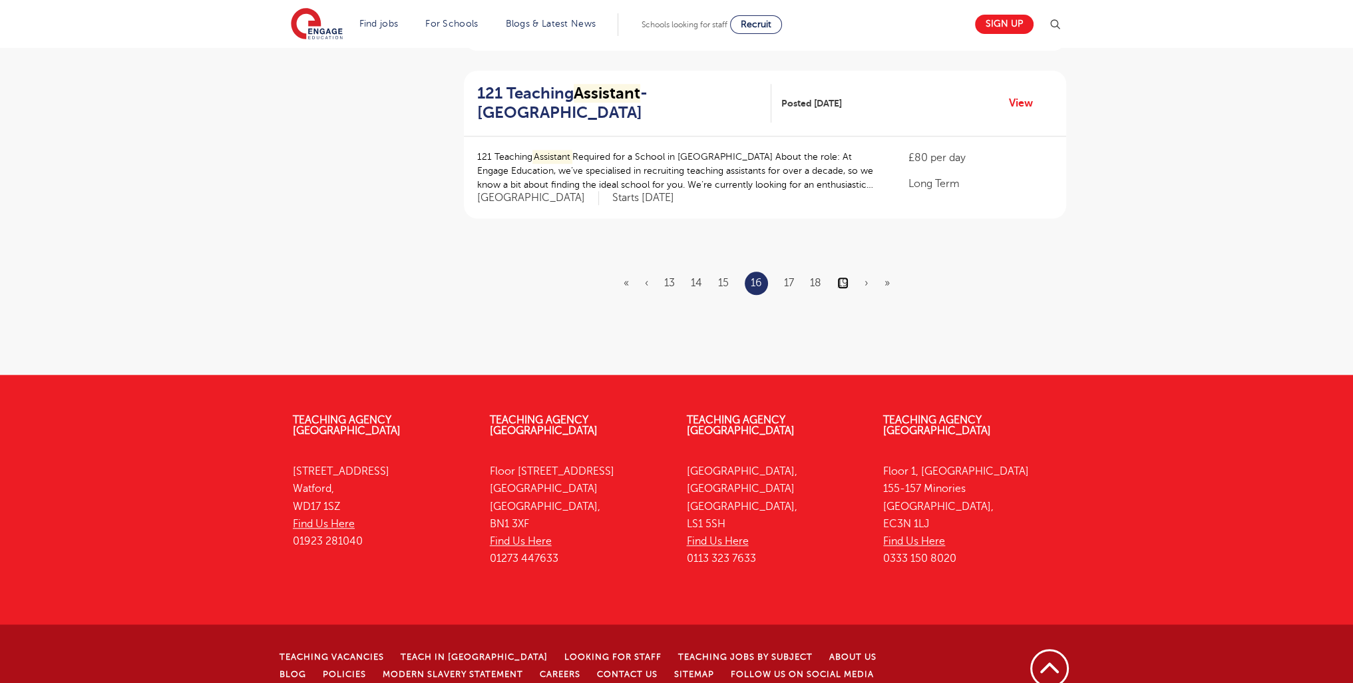
click at [846, 277] on link "19" at bounding box center [842, 283] width 11 height 12
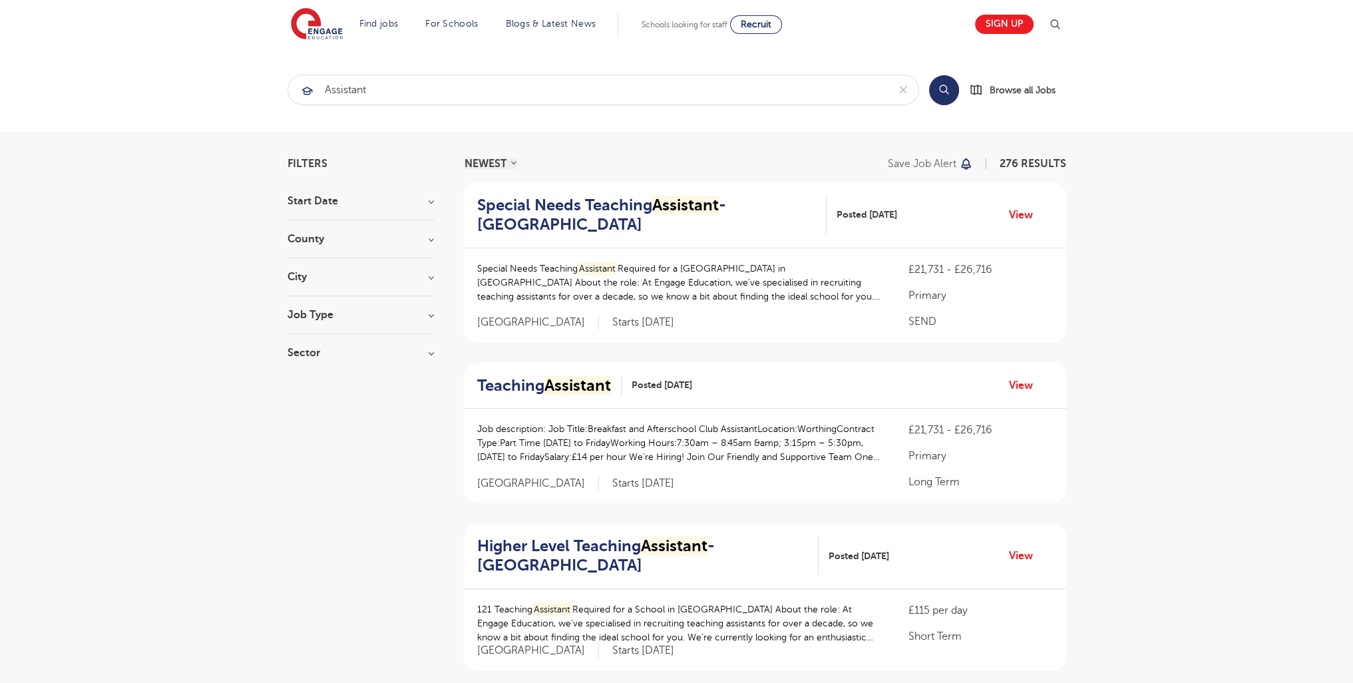
scroll to position [1643, 0]
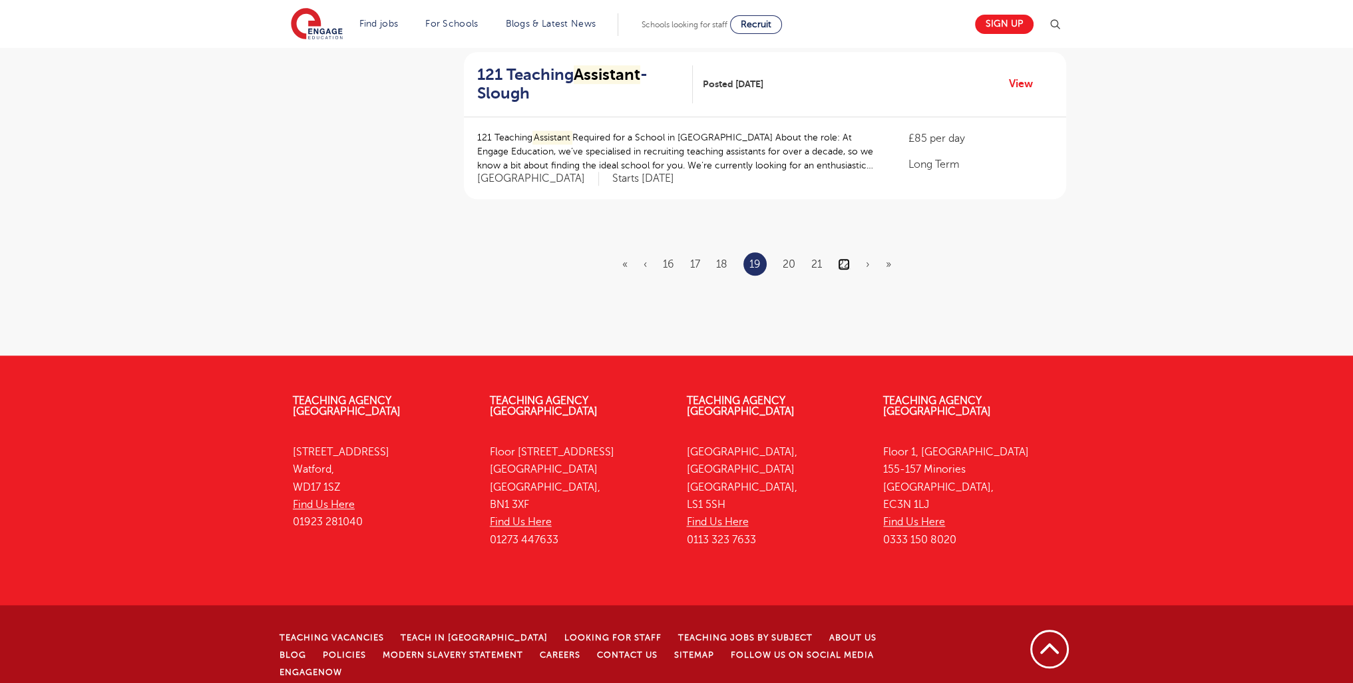
click at [840, 259] on link "22" at bounding box center [844, 264] width 12 height 12
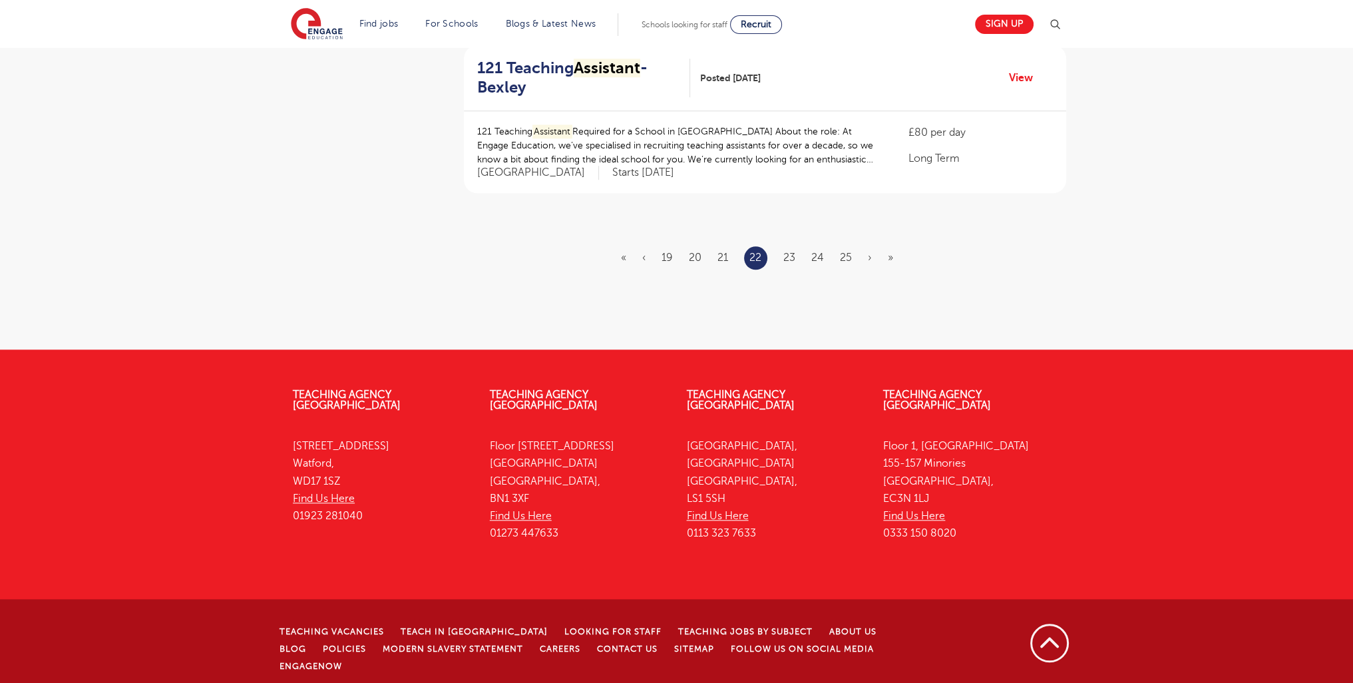
scroll to position [0, 0]
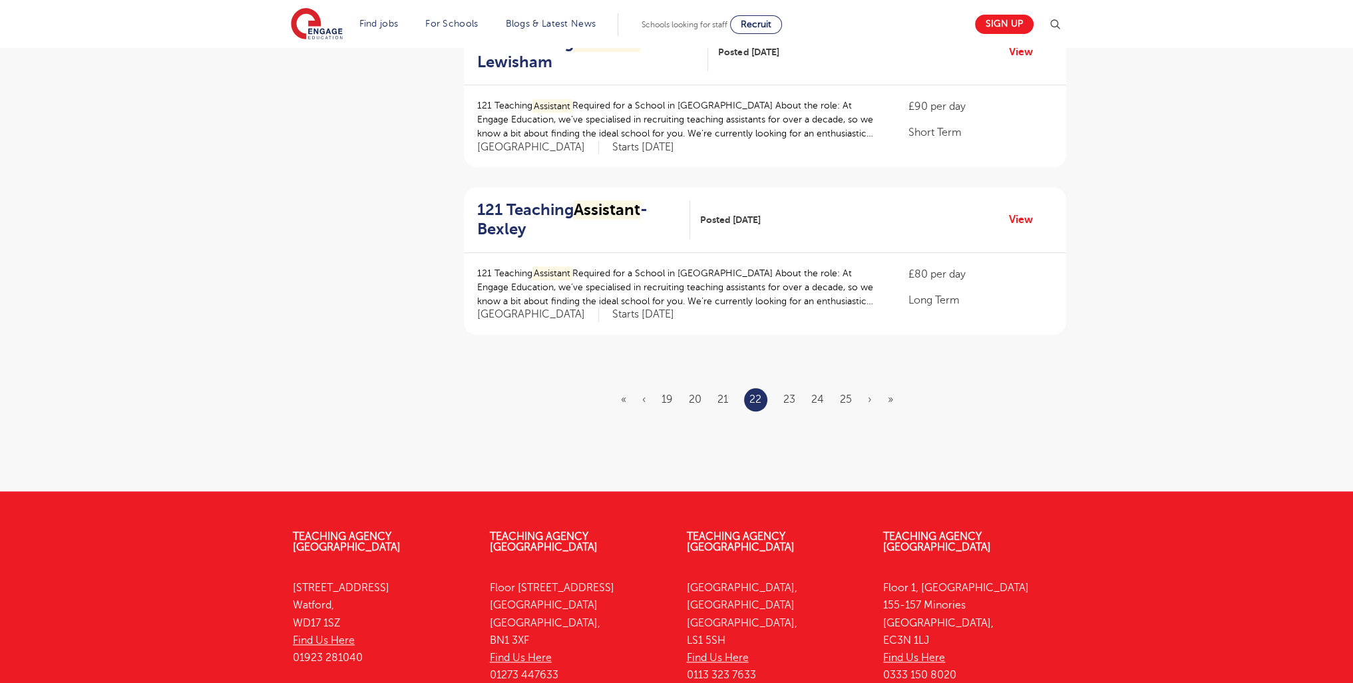
scroll to position [1637, 0]
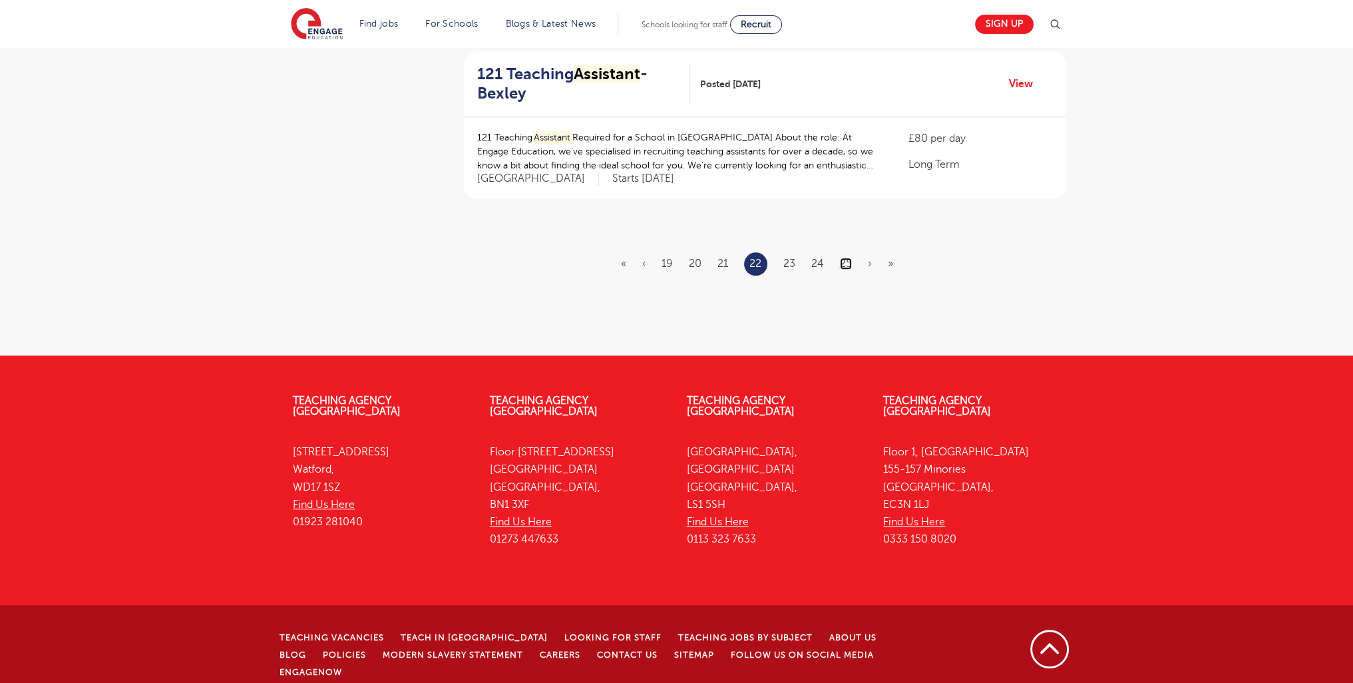
click at [846, 257] on link "25" at bounding box center [846, 263] width 12 height 12
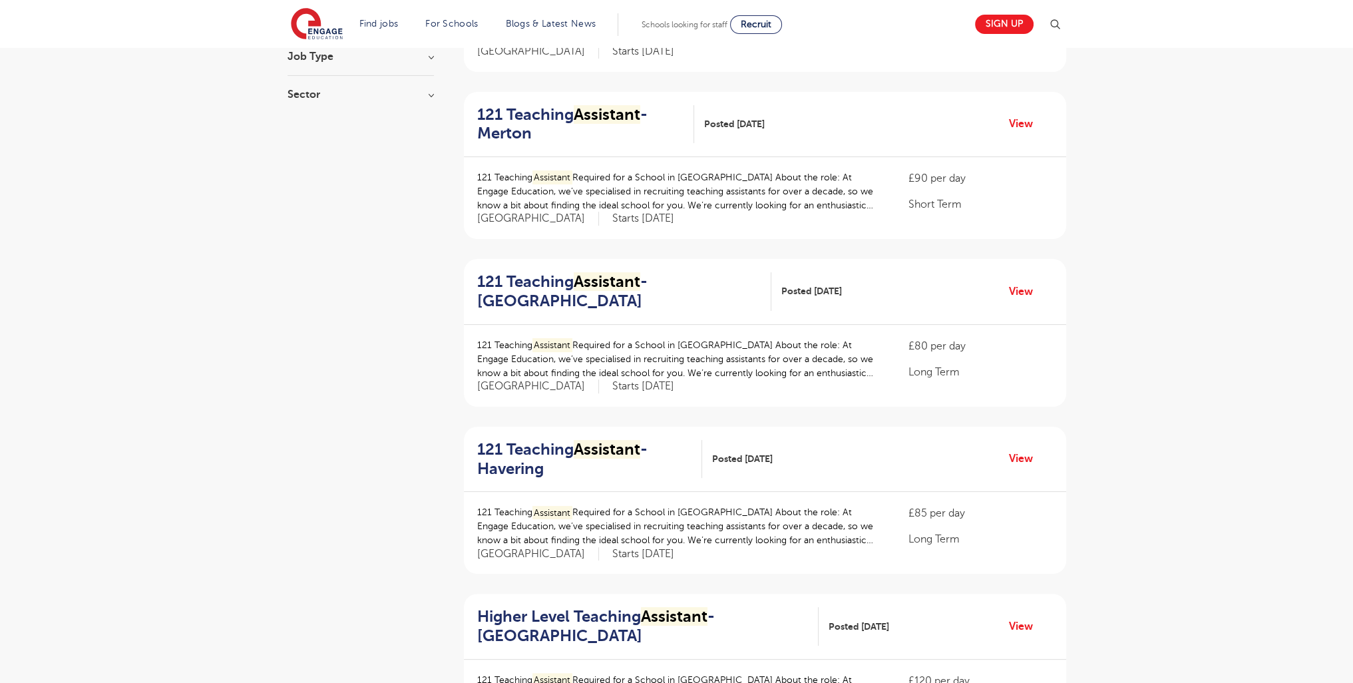
scroll to position [1637, 0]
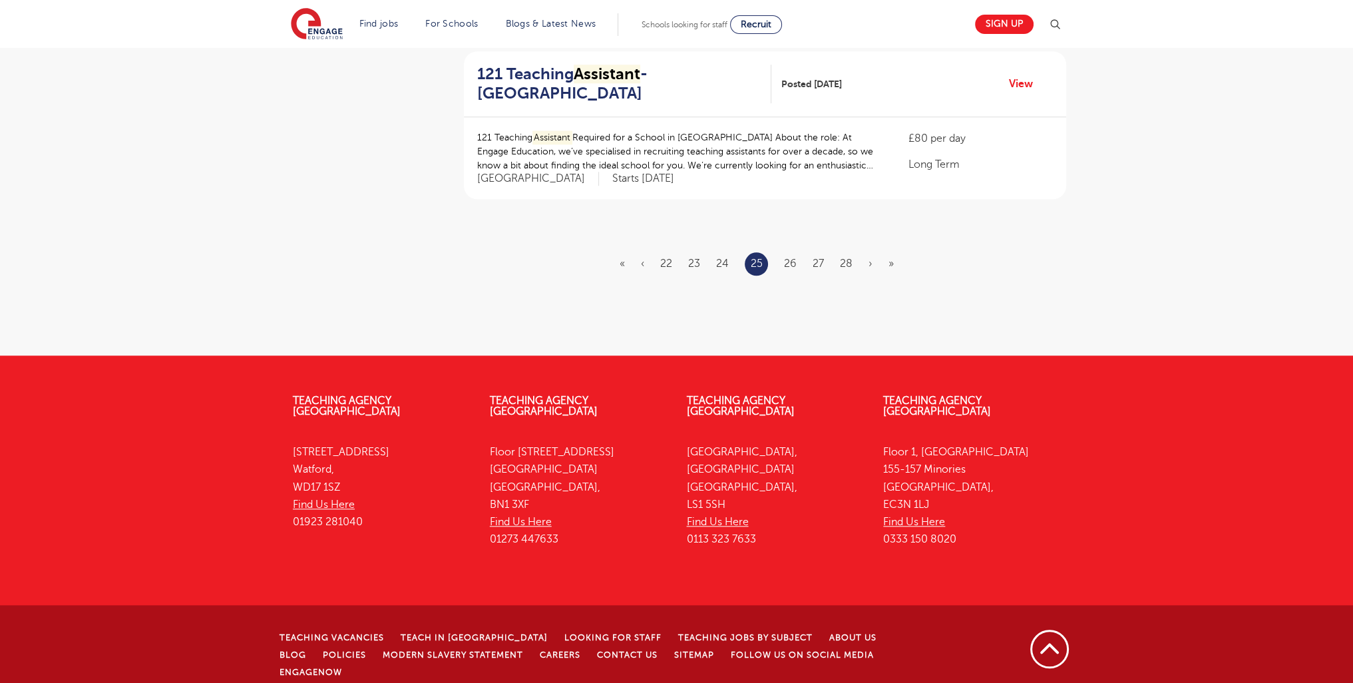
click at [841, 255] on li "28" at bounding box center [846, 263] width 13 height 17
click at [846, 265] on link "28" at bounding box center [846, 263] width 13 height 12
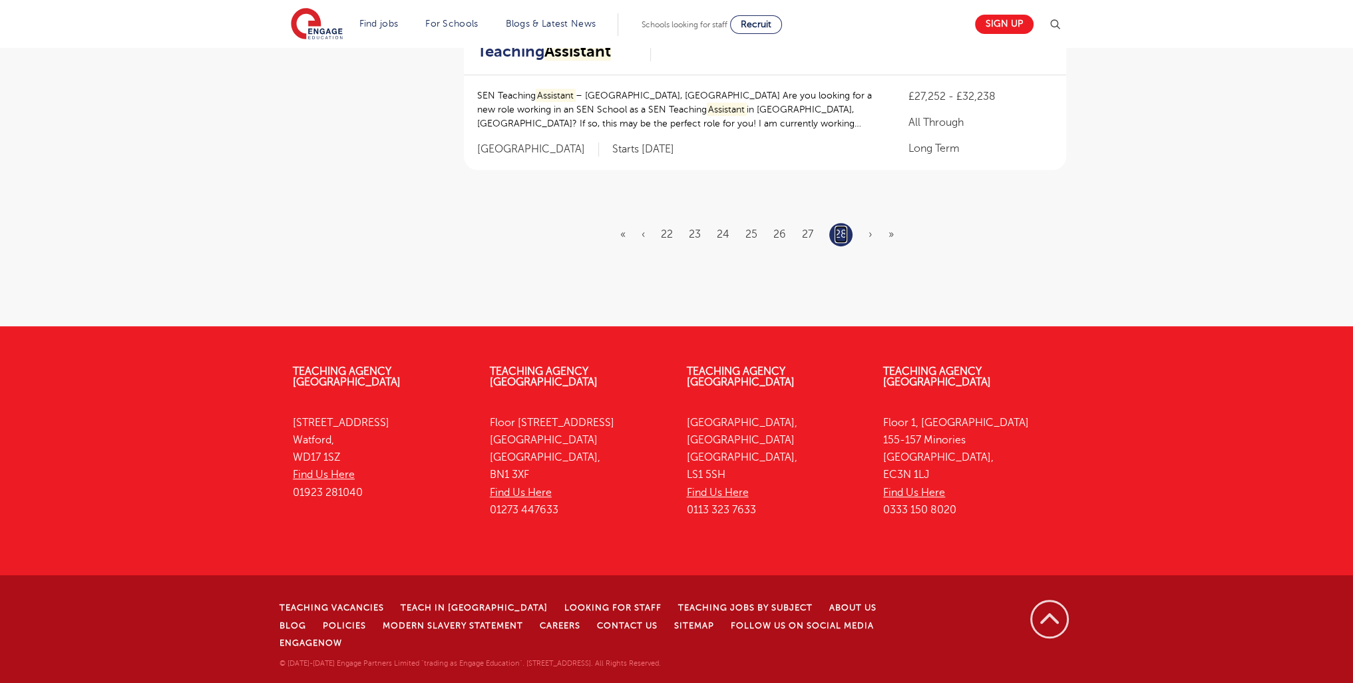
scroll to position [0, 0]
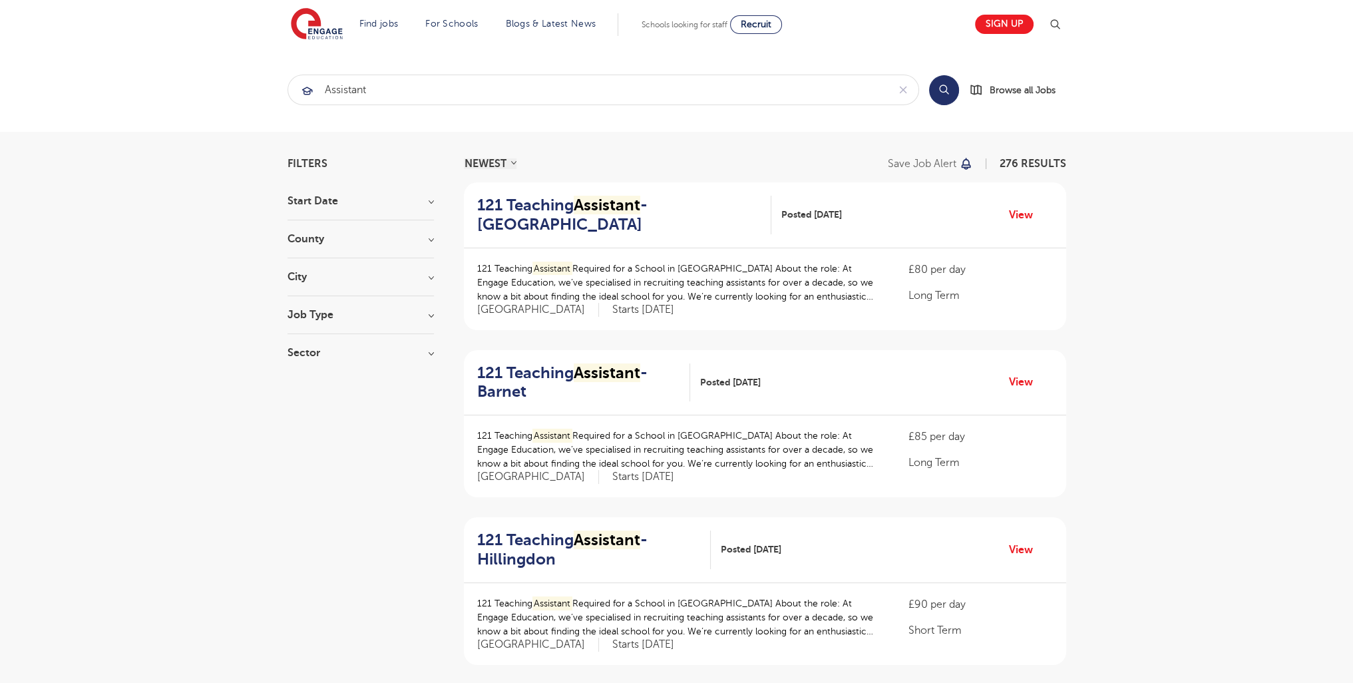
scroll to position [961, 0]
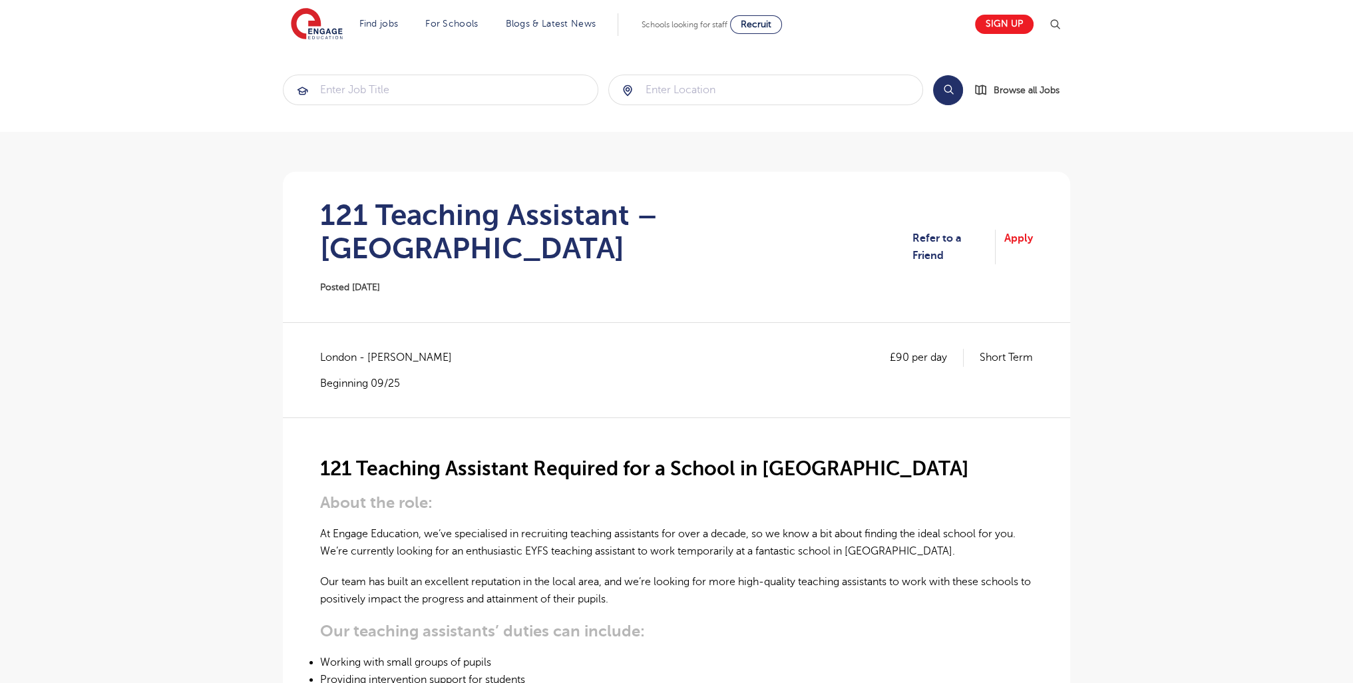
click at [1041, 217] on section "121 Teaching Assistant – Hackney Posted 01/09/25 Refer to a Friend Apply" at bounding box center [676, 247] width 766 height 150
click at [1027, 230] on link "Apply" at bounding box center [1018, 247] width 29 height 35
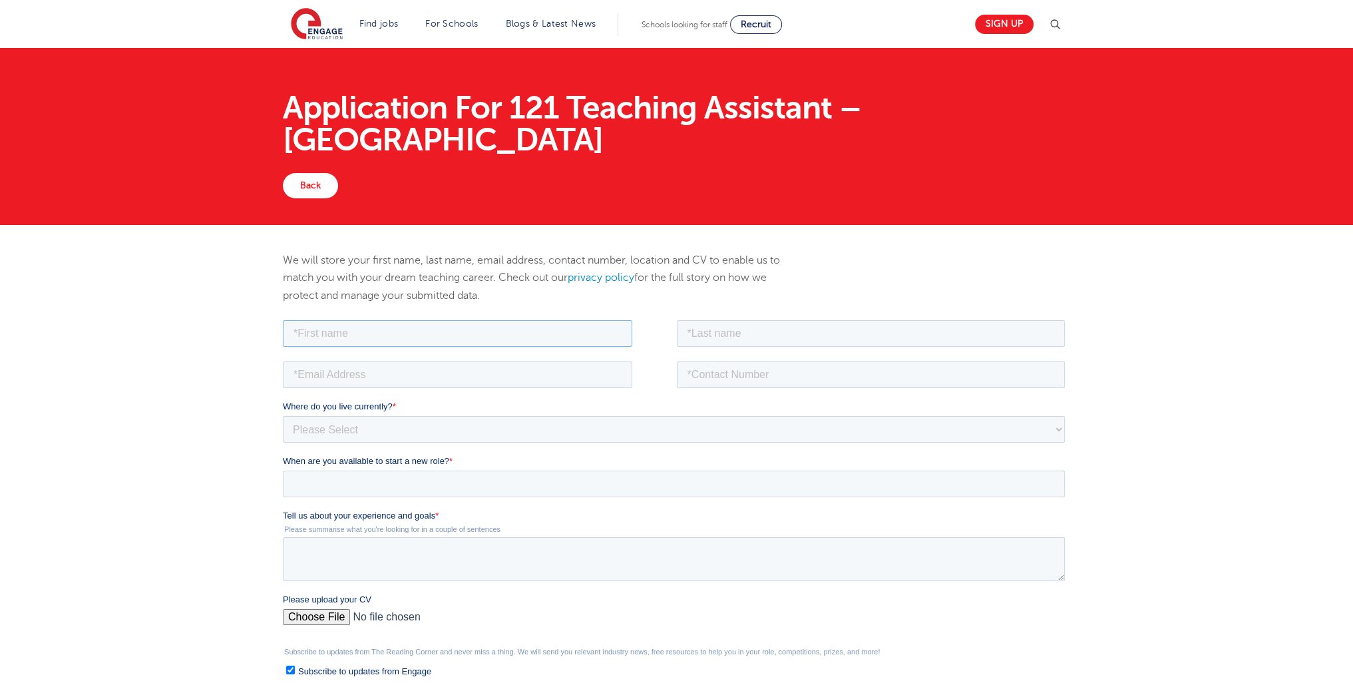
click at [353, 335] on input "text" at bounding box center [457, 332] width 349 height 27
type input "aaron"
click at [834, 349] on fieldset "aaron" at bounding box center [676, 337] width 787 height 41
click at [829, 335] on input "text" at bounding box center [871, 332] width 389 height 27
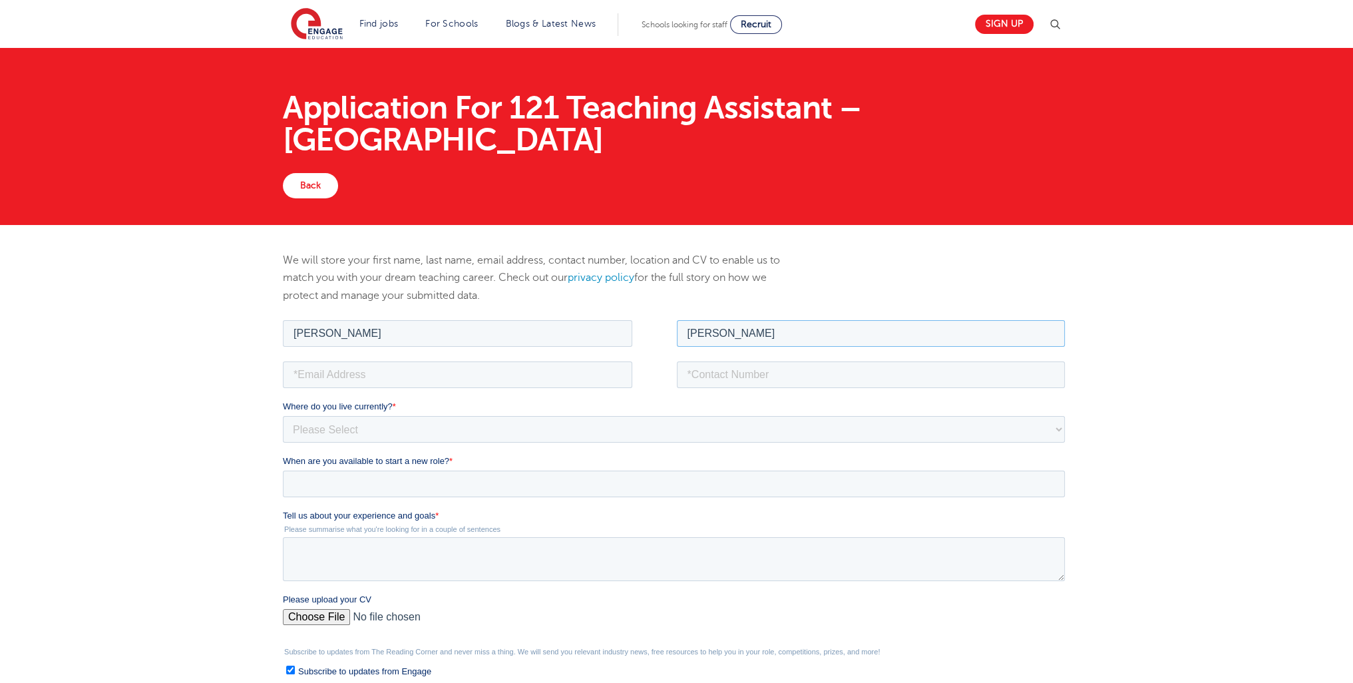
type input "ferguson"
click at [339, 387] on fieldset at bounding box center [676, 378] width 787 height 41
click at [341, 375] on input "email" at bounding box center [457, 374] width 349 height 27
type input "alexgood666@yahoo.com"
click at [722, 379] on input "tel" at bounding box center [871, 374] width 389 height 27
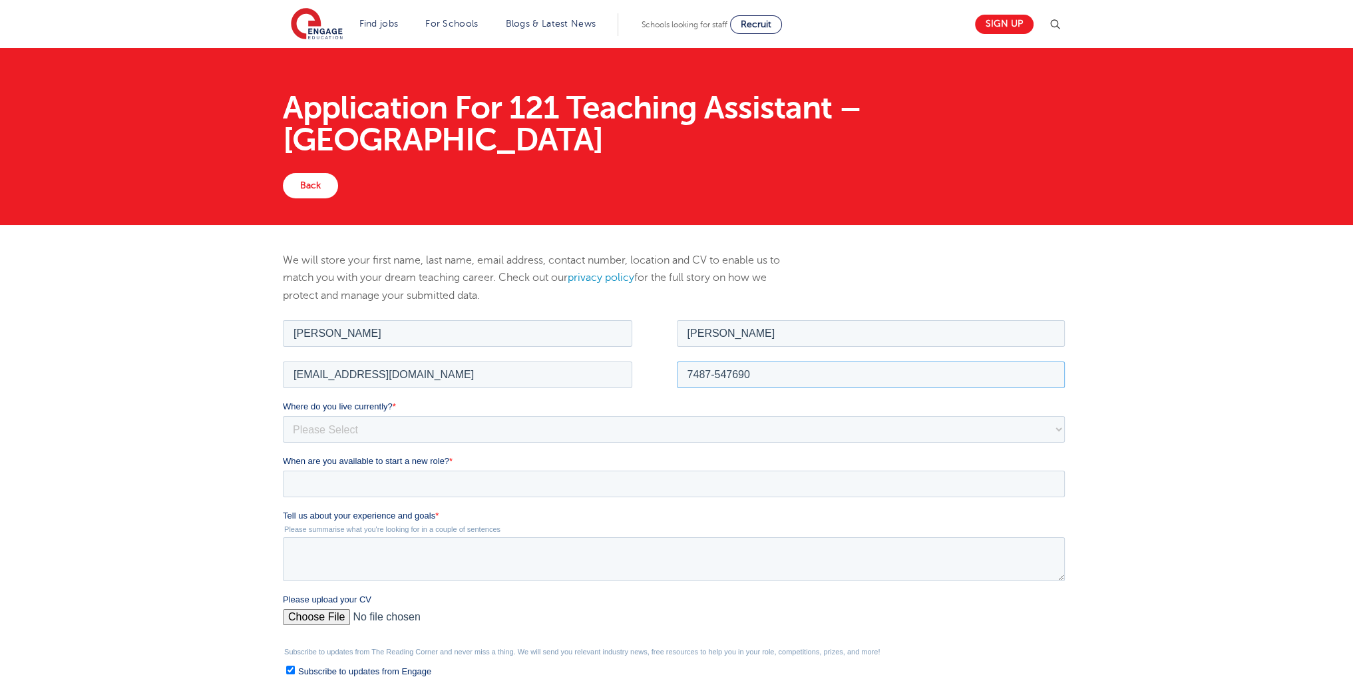
click at [689, 373] on input "7487-547690" at bounding box center [871, 374] width 389 height 27
type input "07487-547690"
click at [483, 438] on select "Please Select UK Canada Ireland Australia New Zealand Europe USA South Africa J…" at bounding box center [674, 428] width 782 height 27
select select "UK"
click at [283, 415] on select "Please Select UK Canada Ireland Australia New Zealand Europe USA South Africa J…" at bounding box center [674, 428] width 782 height 27
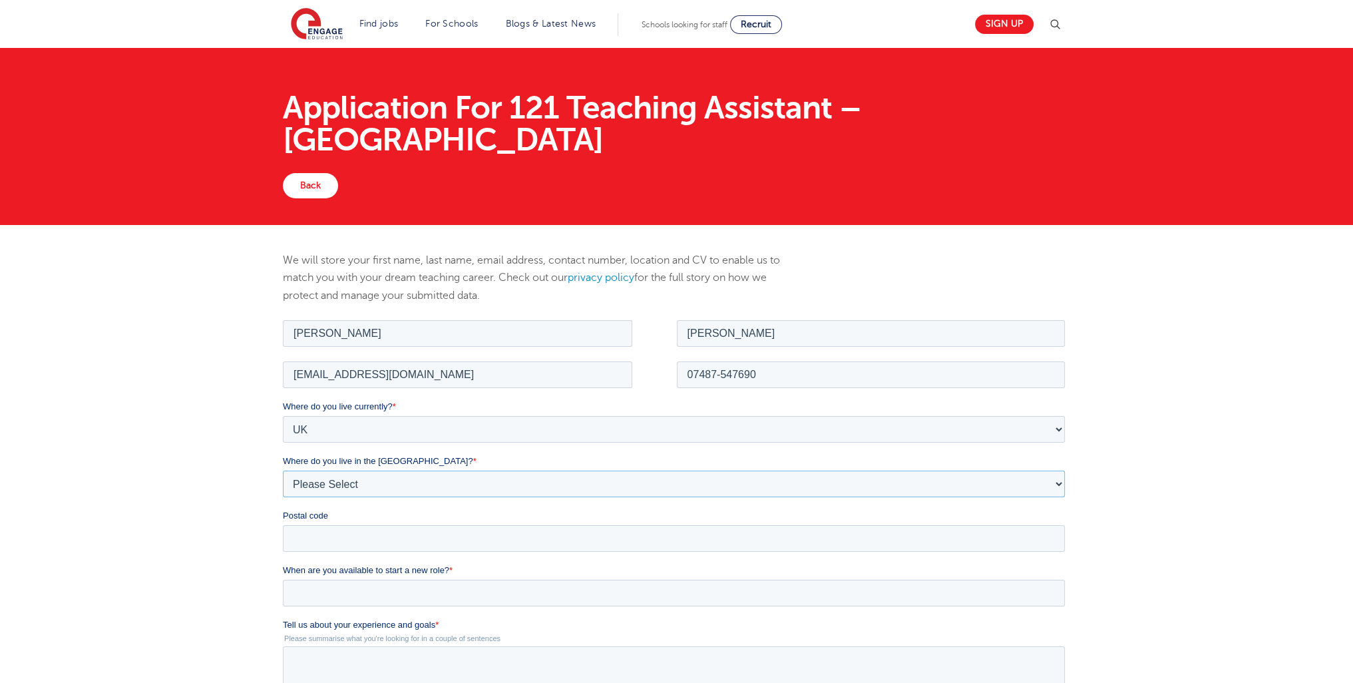
click at [386, 480] on select "Please Select Overseas Barnsley Bedfordshire Berkshire Bournemouth Bracknell Fo…" at bounding box center [674, 483] width 782 height 27
select select "City of London"
click at [283, 470] on select "Please Select Overseas Barnsley Bedfordshire Berkshire Bournemouth Bracknell Fo…" at bounding box center [674, 483] width 782 height 27
click at [353, 540] on input "Postal code" at bounding box center [674, 537] width 782 height 27
type input "e16 1le"
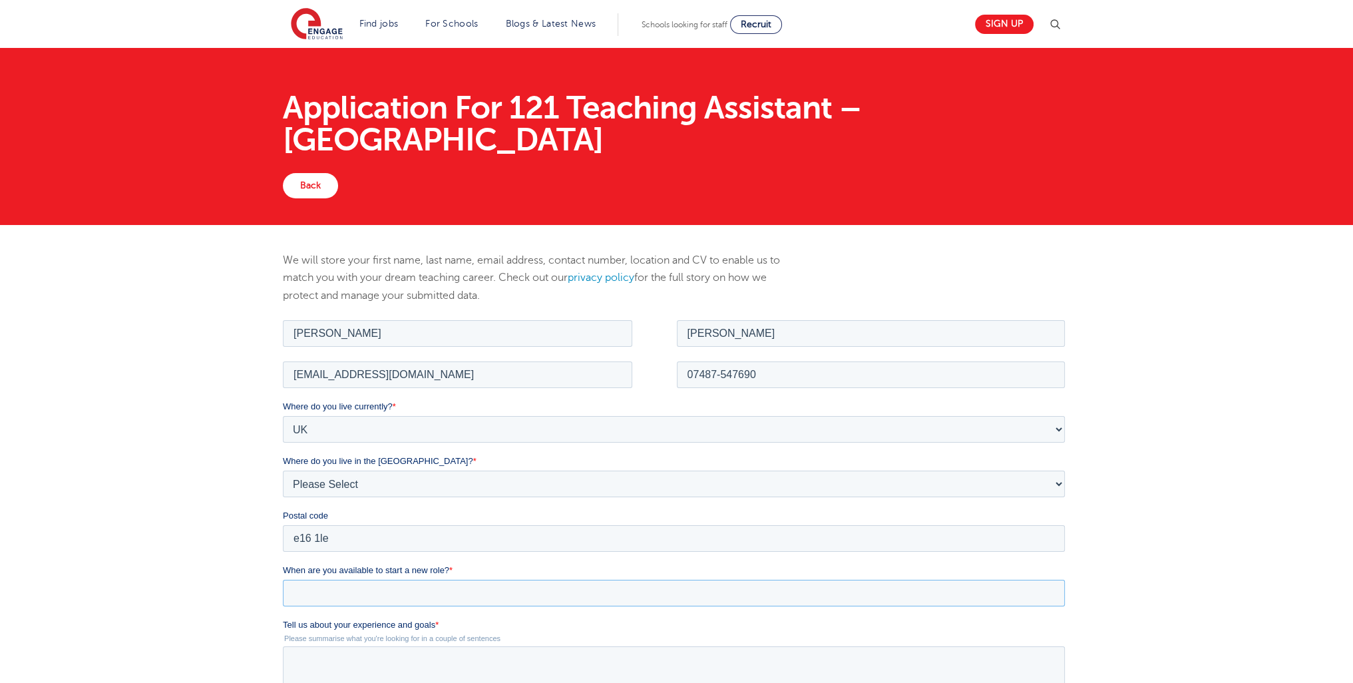
click at [363, 596] on input "When are you available to start a new role? *" at bounding box center [674, 592] width 782 height 27
type div "2025-09-03"
type input "2025/09/03"
click at [351, 675] on textarea "Tell us about your experience and goals *" at bounding box center [674, 667] width 782 height 44
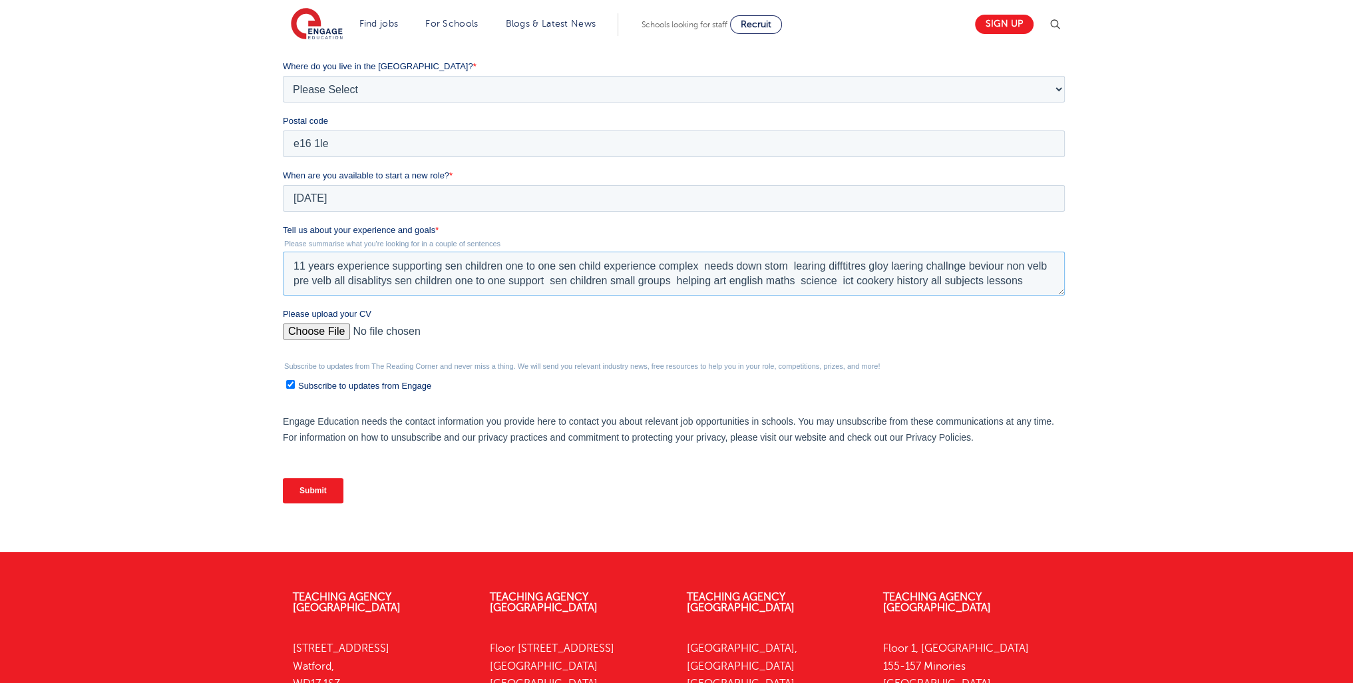
scroll to position [385, 0]
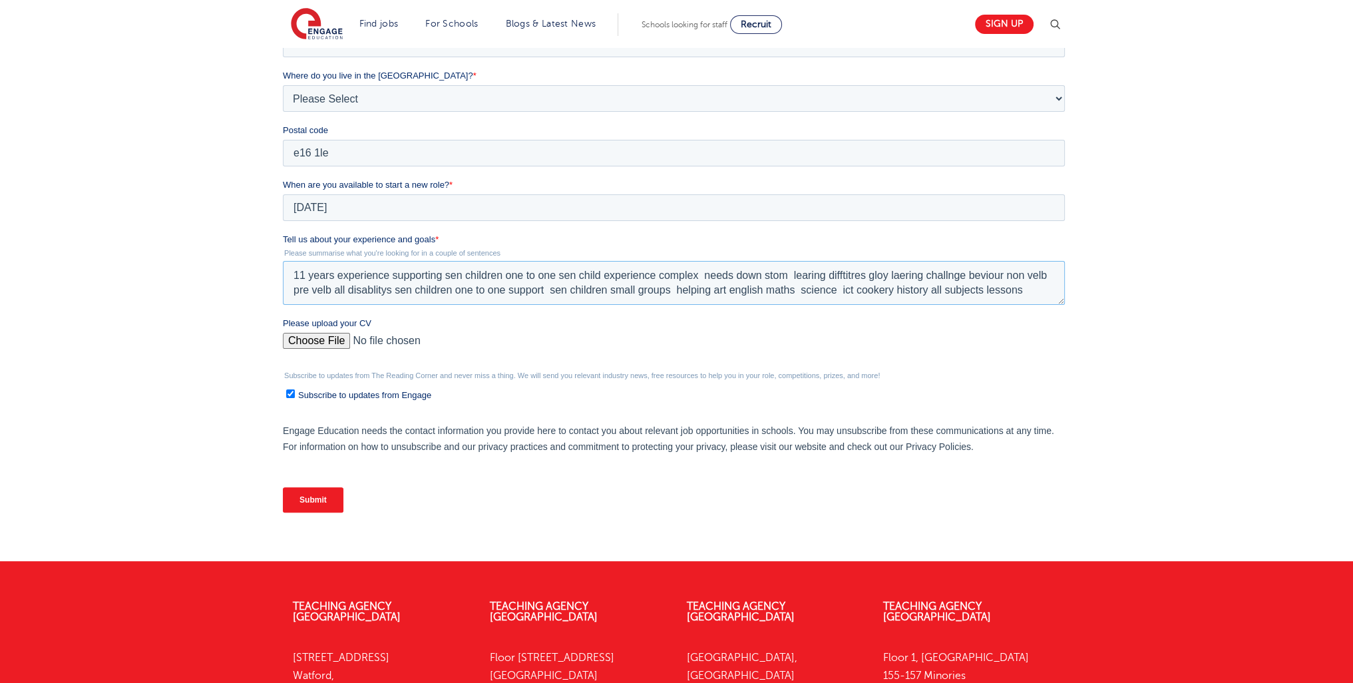
type textarea "11 years experience supporting sen children one to one sen child experience com…"
click at [335, 351] on input "Please upload your CV" at bounding box center [674, 346] width 782 height 27
type input "C:\fakepath\Aaron F. CV (1) (4) (25) (2)1111 (3) (4)222222 (1) (18) (7) (55) (1…"
click at [333, 502] on input "Submit" at bounding box center [313, 499] width 61 height 25
